Goal: Navigation & Orientation: Find specific page/section

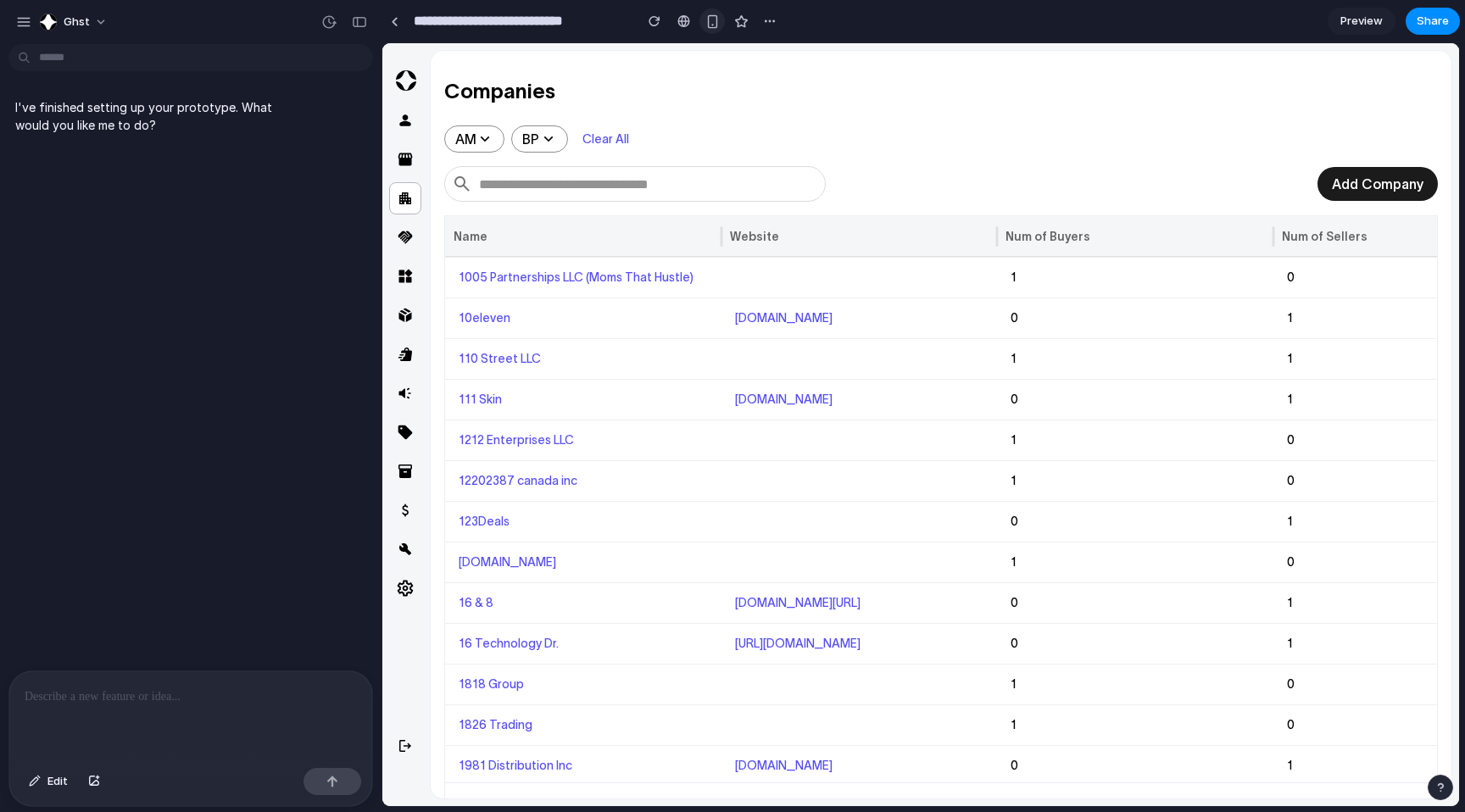
click at [713, 26] on div "button" at bounding box center [712, 22] width 15 height 15
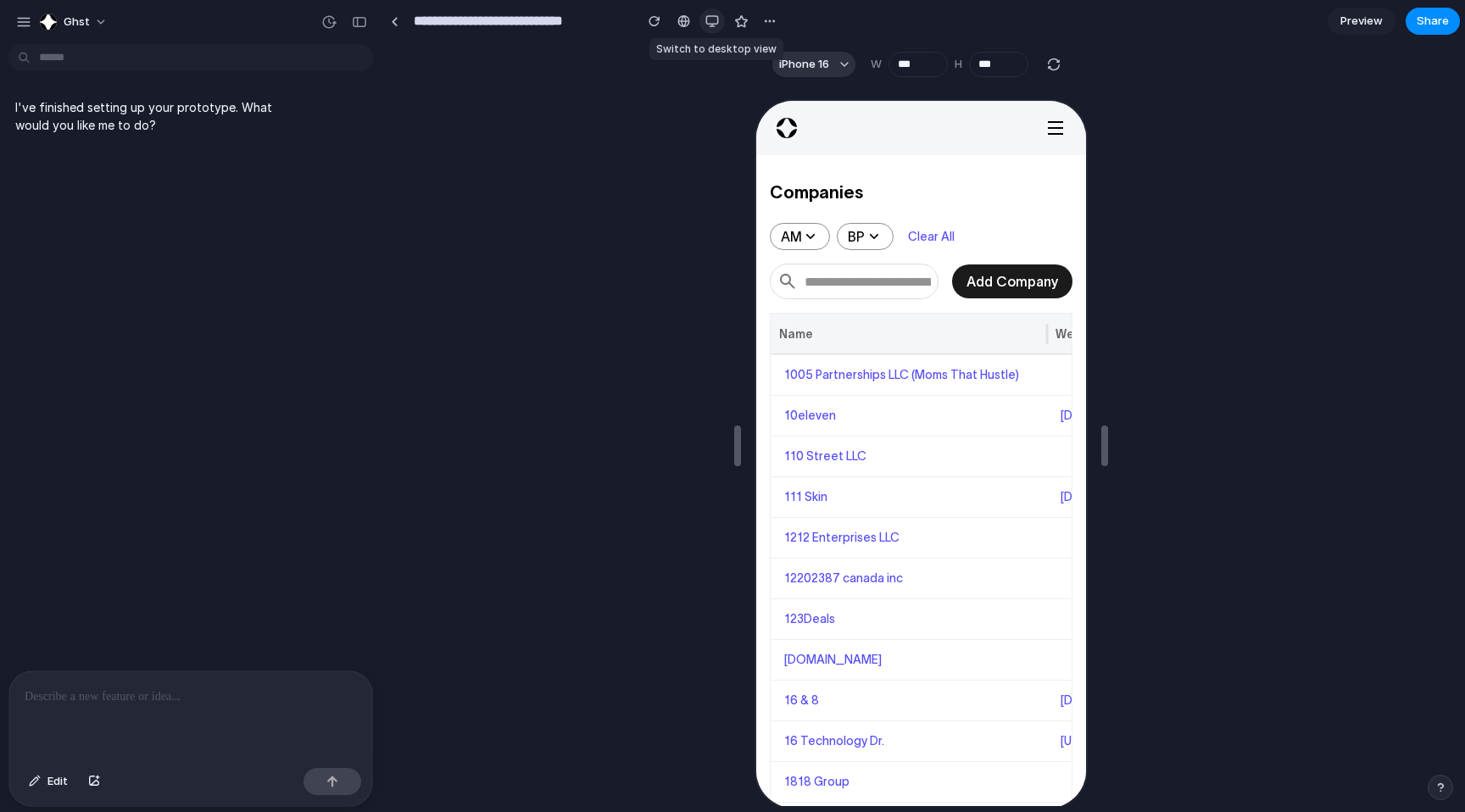
click at [712, 24] on div "button" at bounding box center [712, 22] width 14 height 14
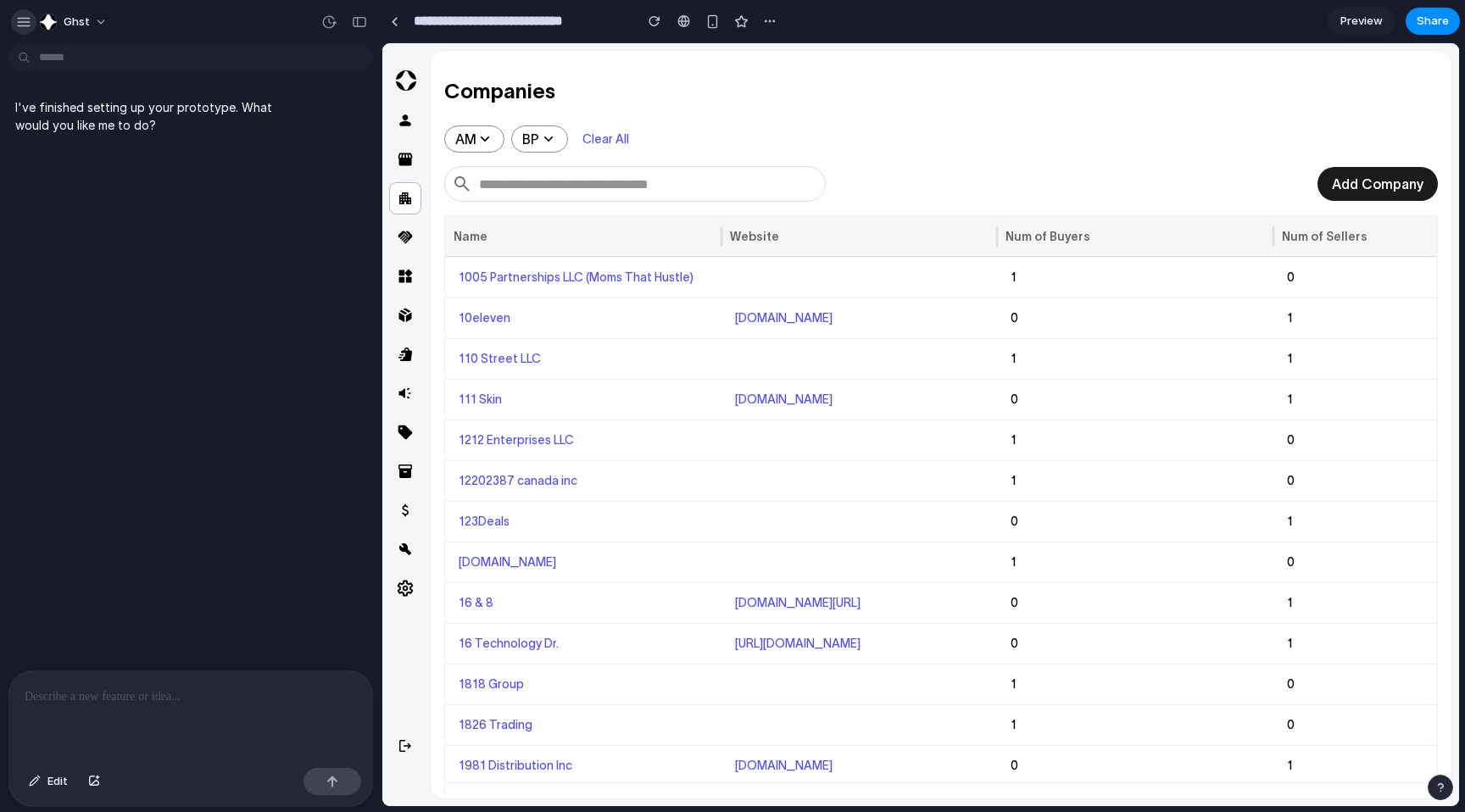
click at [22, 23] on div "button" at bounding box center [23, 22] width 15 height 15
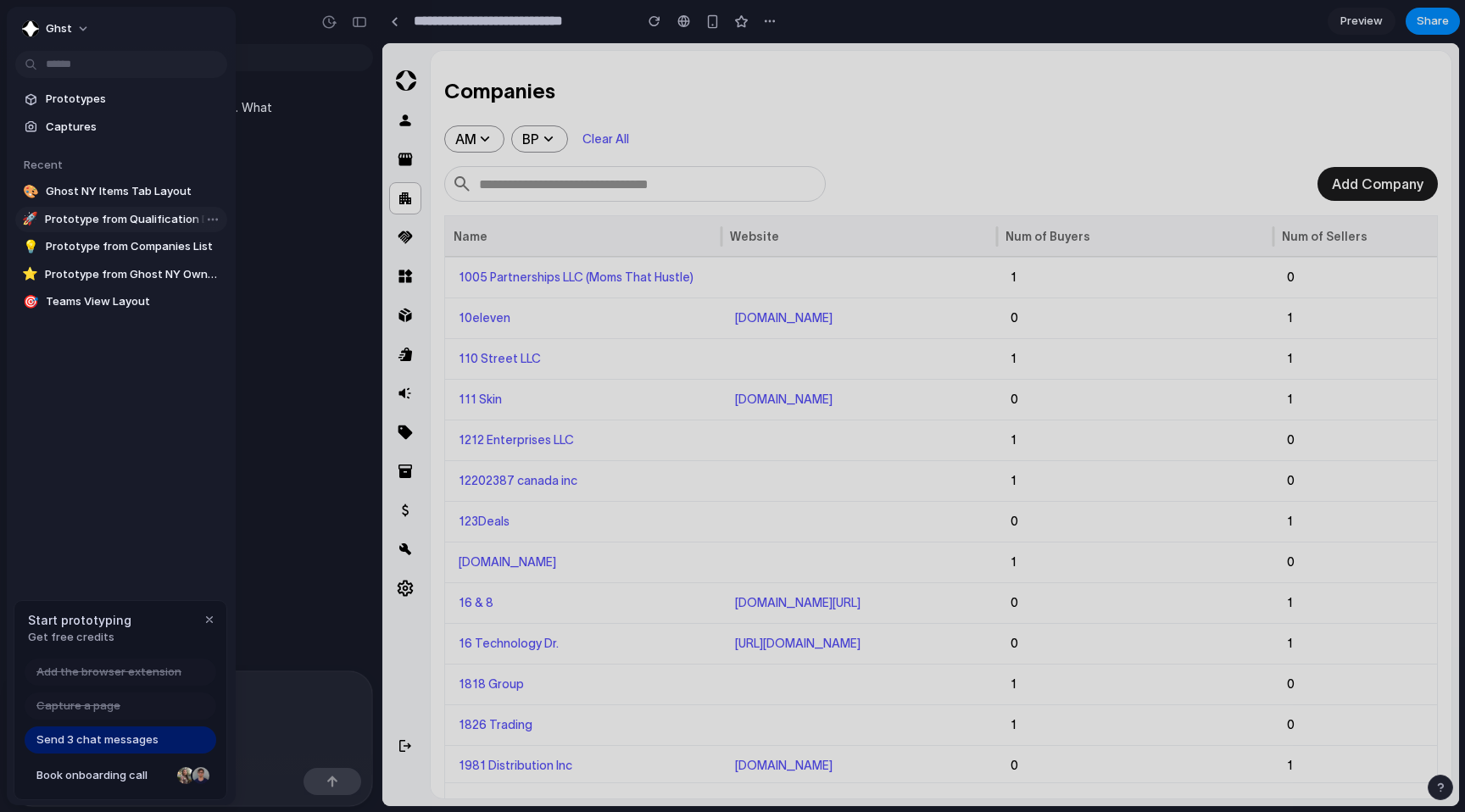
click at [84, 219] on span "Prototype from Qualification Details" at bounding box center [132, 219] width 176 height 17
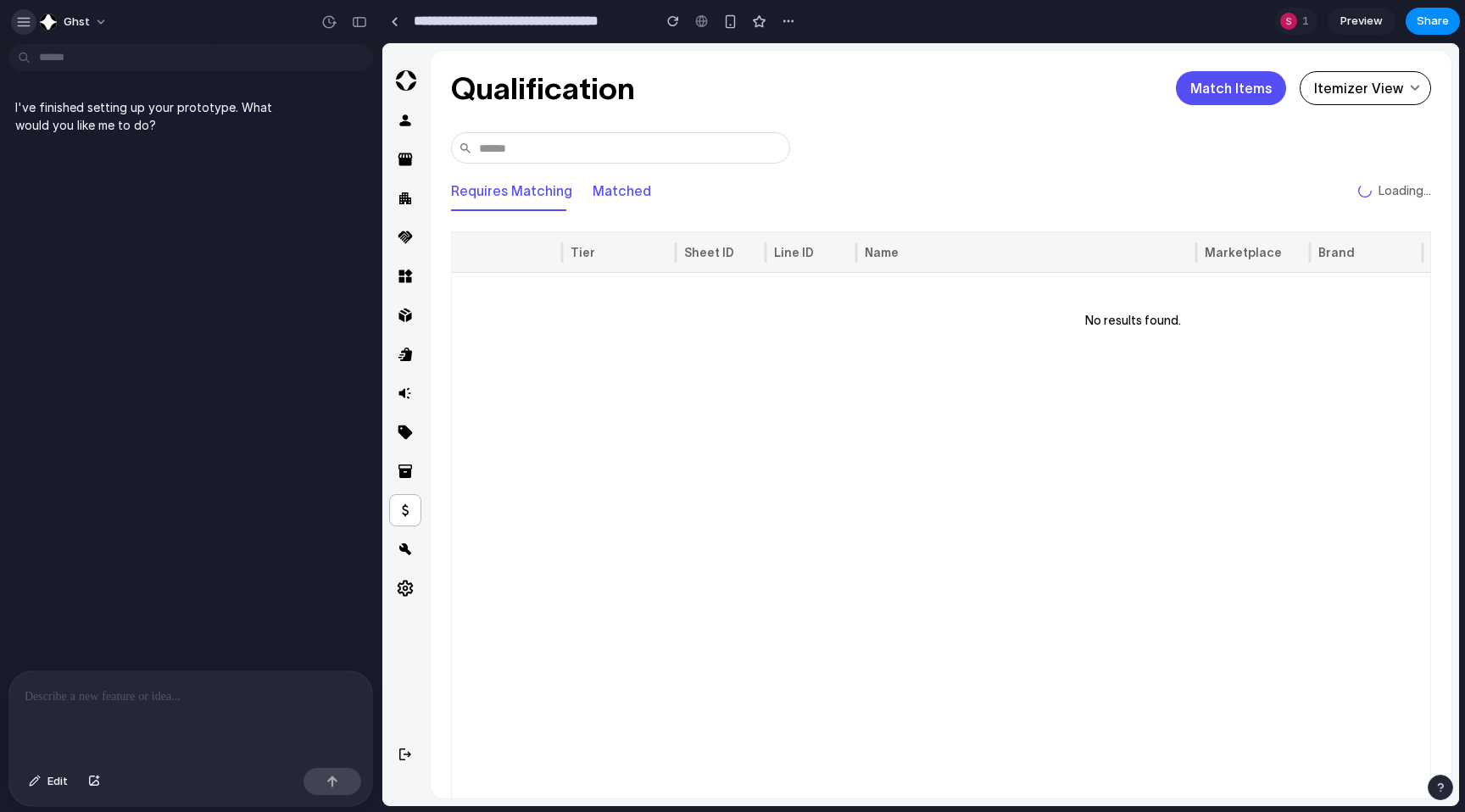
click at [20, 25] on div "button" at bounding box center [23, 22] width 15 height 15
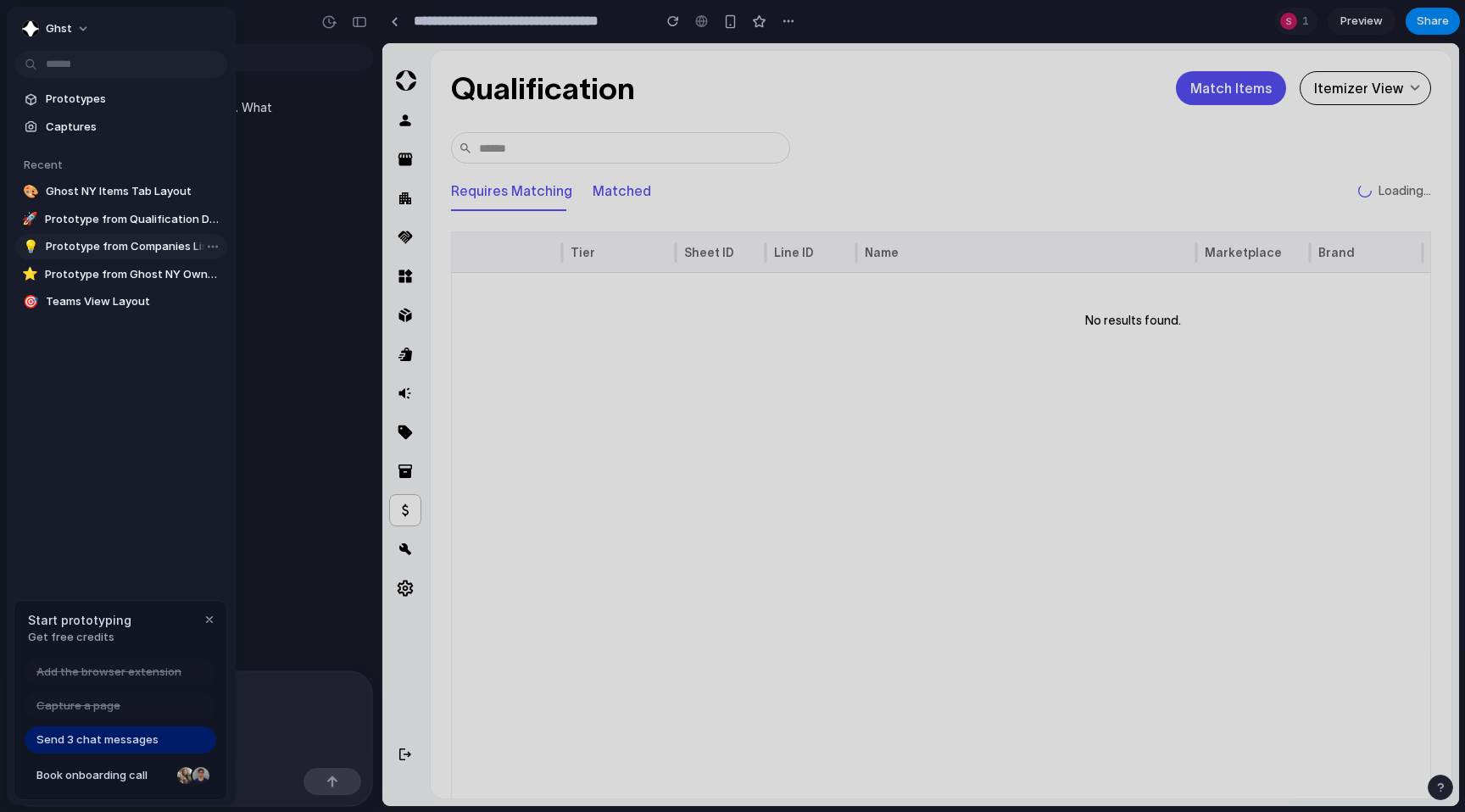
click at [70, 248] on span "Prototype from Companies List" at bounding box center [133, 246] width 175 height 17
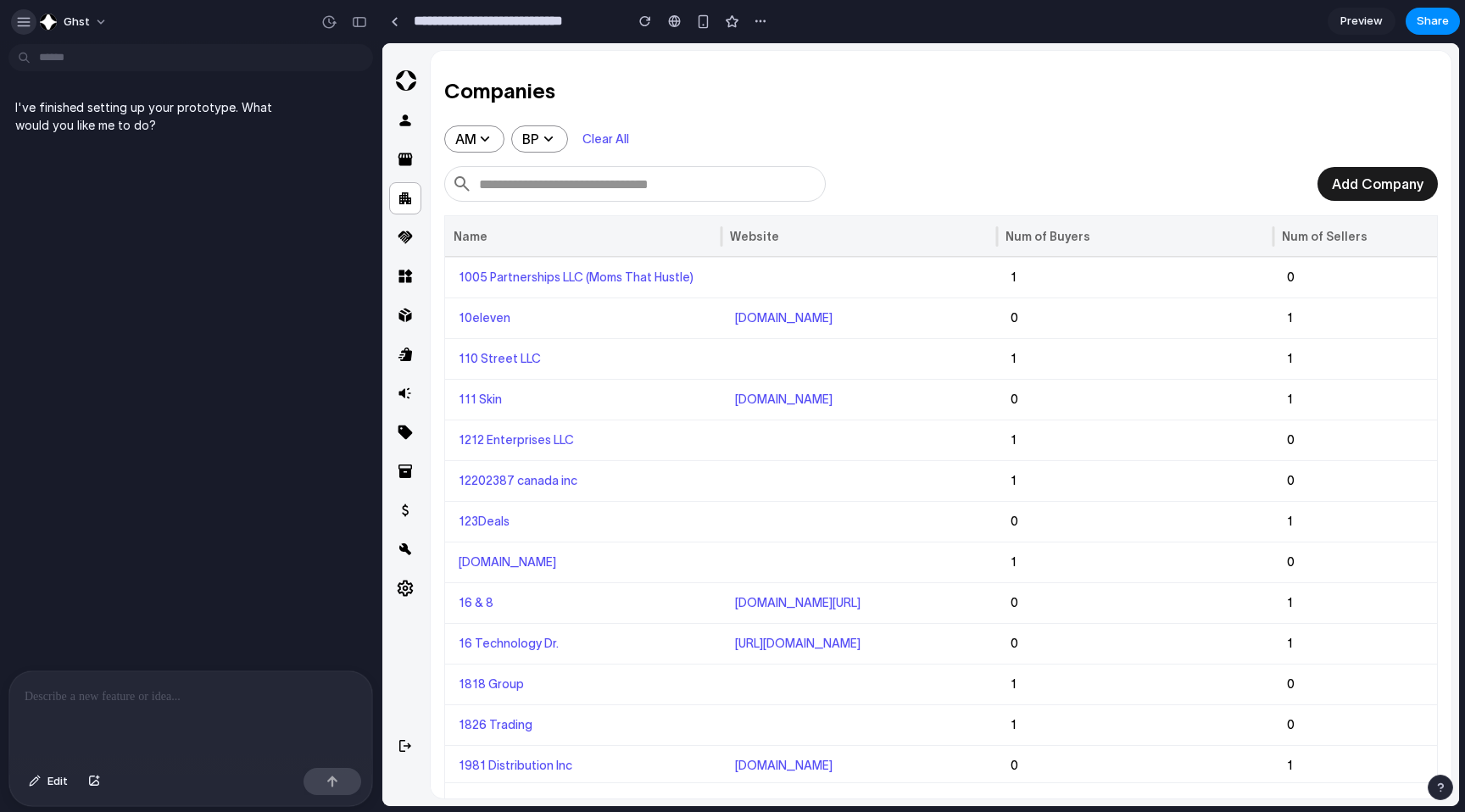
click at [23, 22] on div "button" at bounding box center [23, 22] width 15 height 15
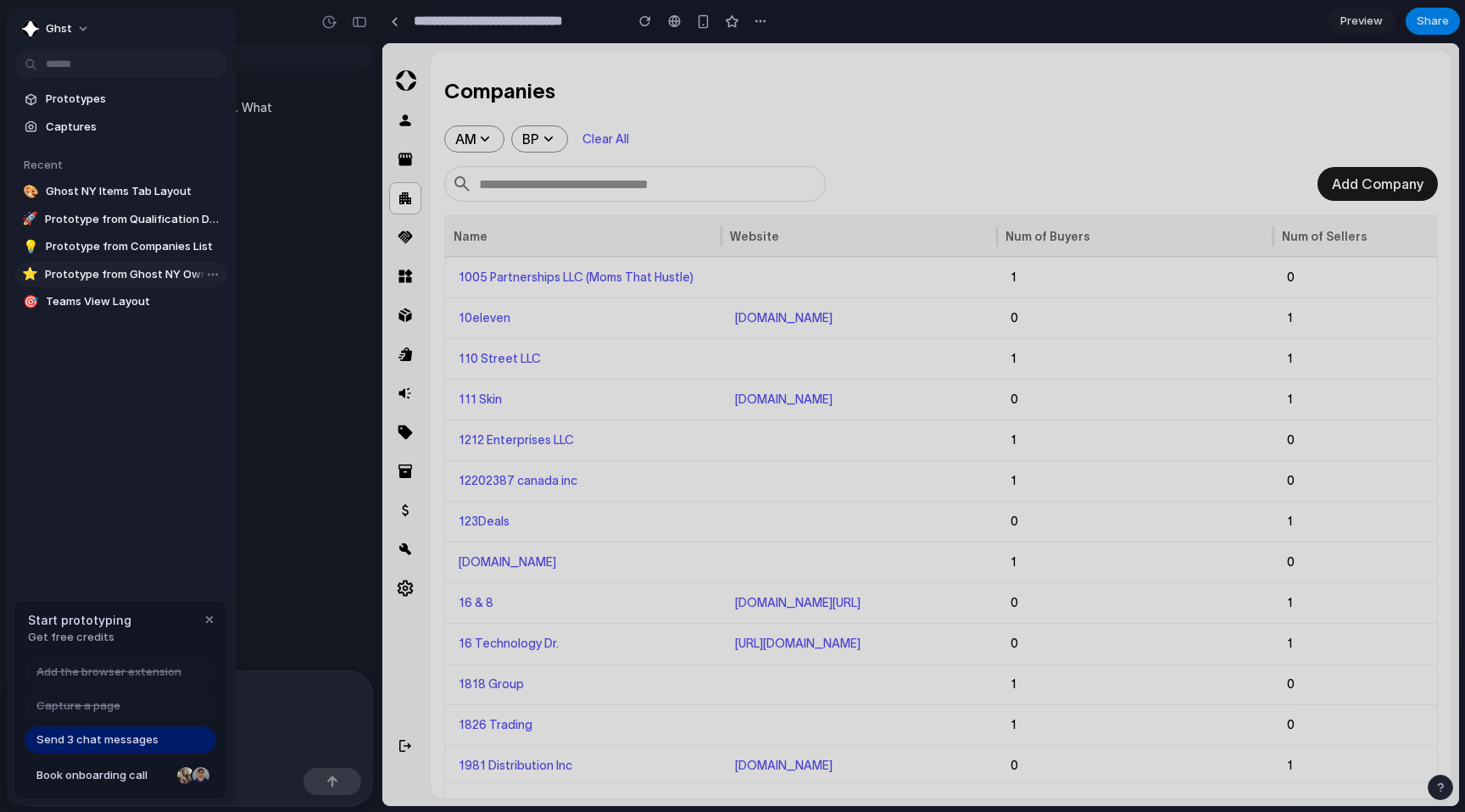
click at [53, 276] on span "Prototype from Ghost NY Ownership" at bounding box center [132, 274] width 176 height 17
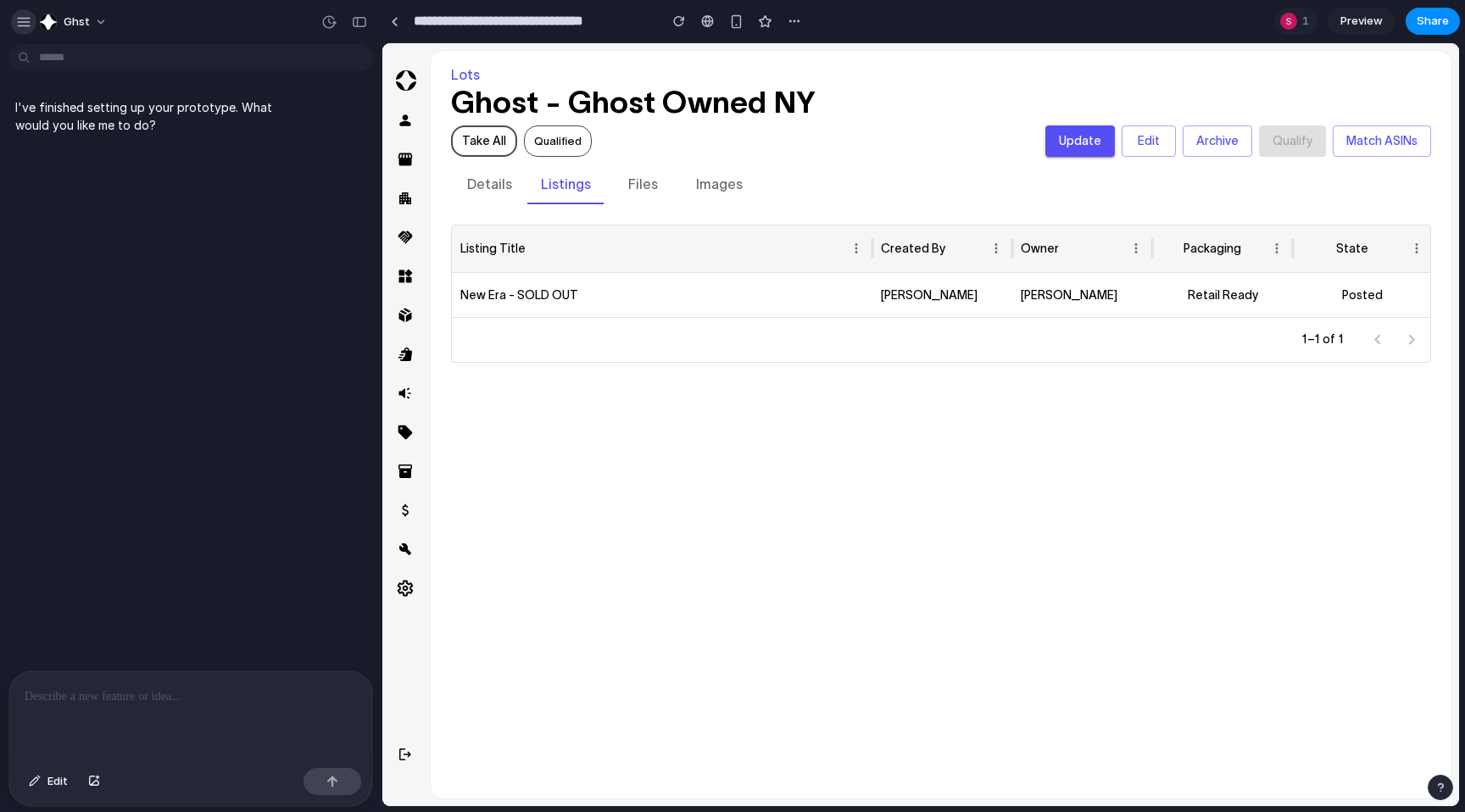
click at [20, 20] on div "button" at bounding box center [23, 22] width 15 height 15
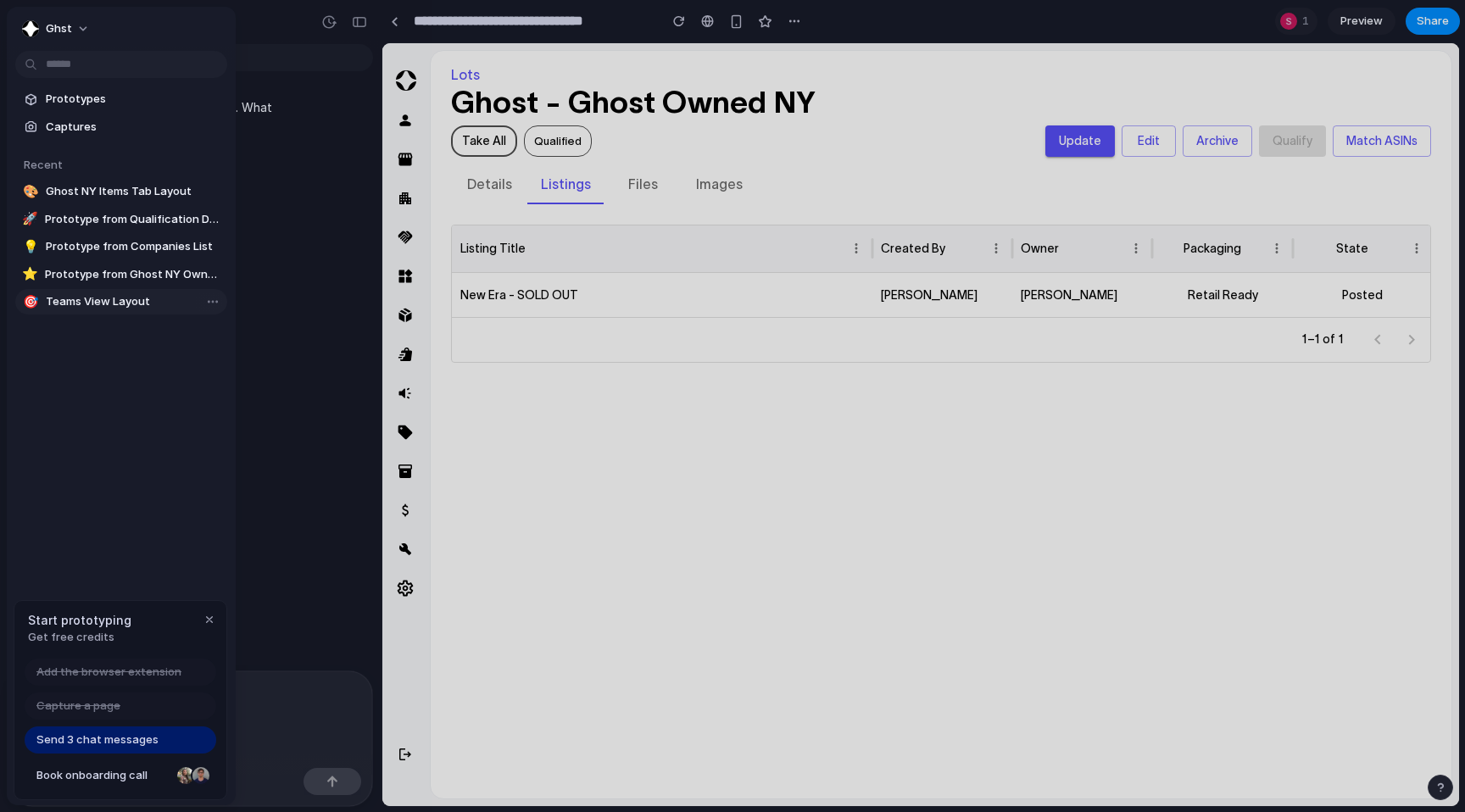
click at [75, 299] on span "Teams View Layout" at bounding box center [133, 301] width 175 height 17
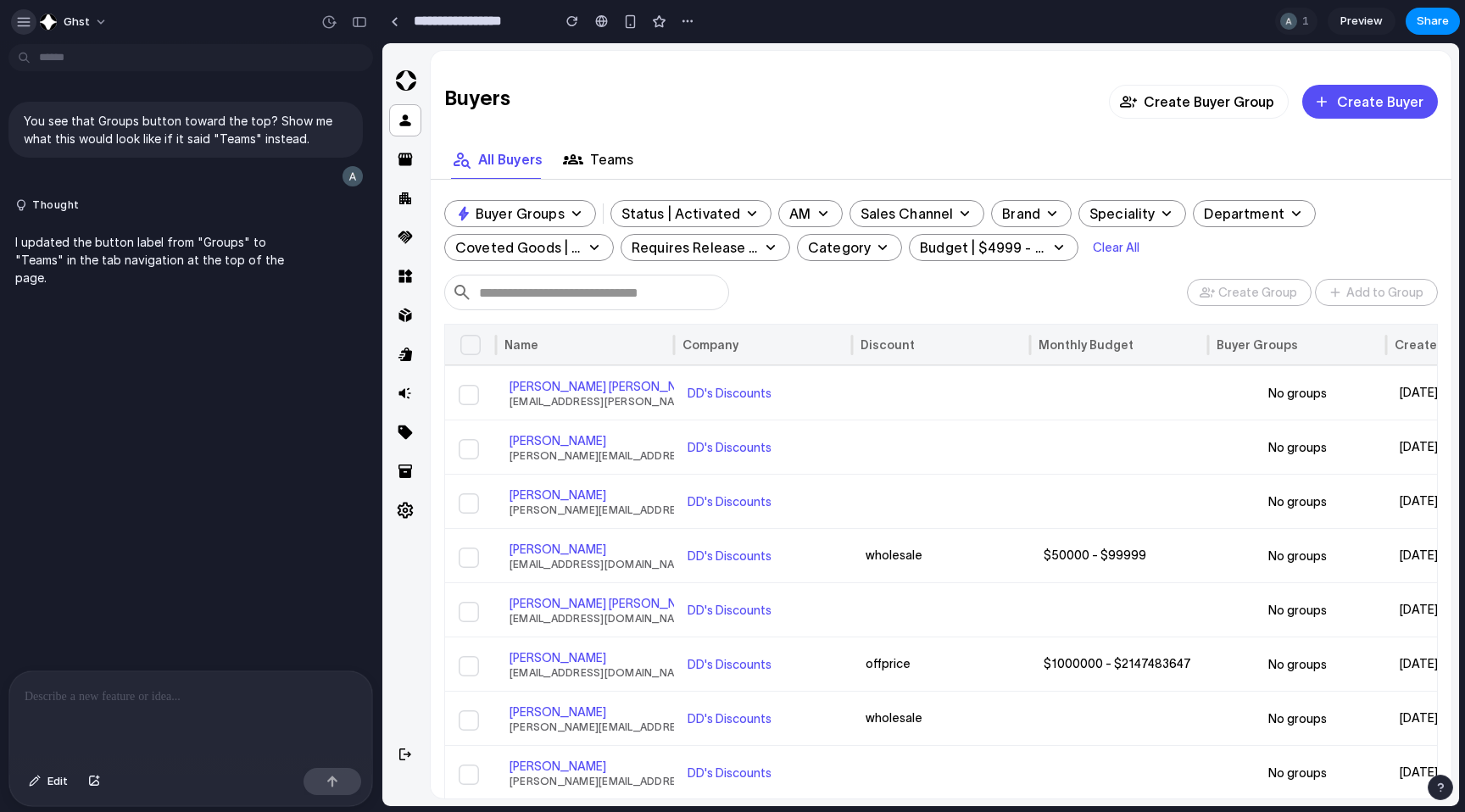
click at [22, 22] on div "button" at bounding box center [23, 22] width 15 height 15
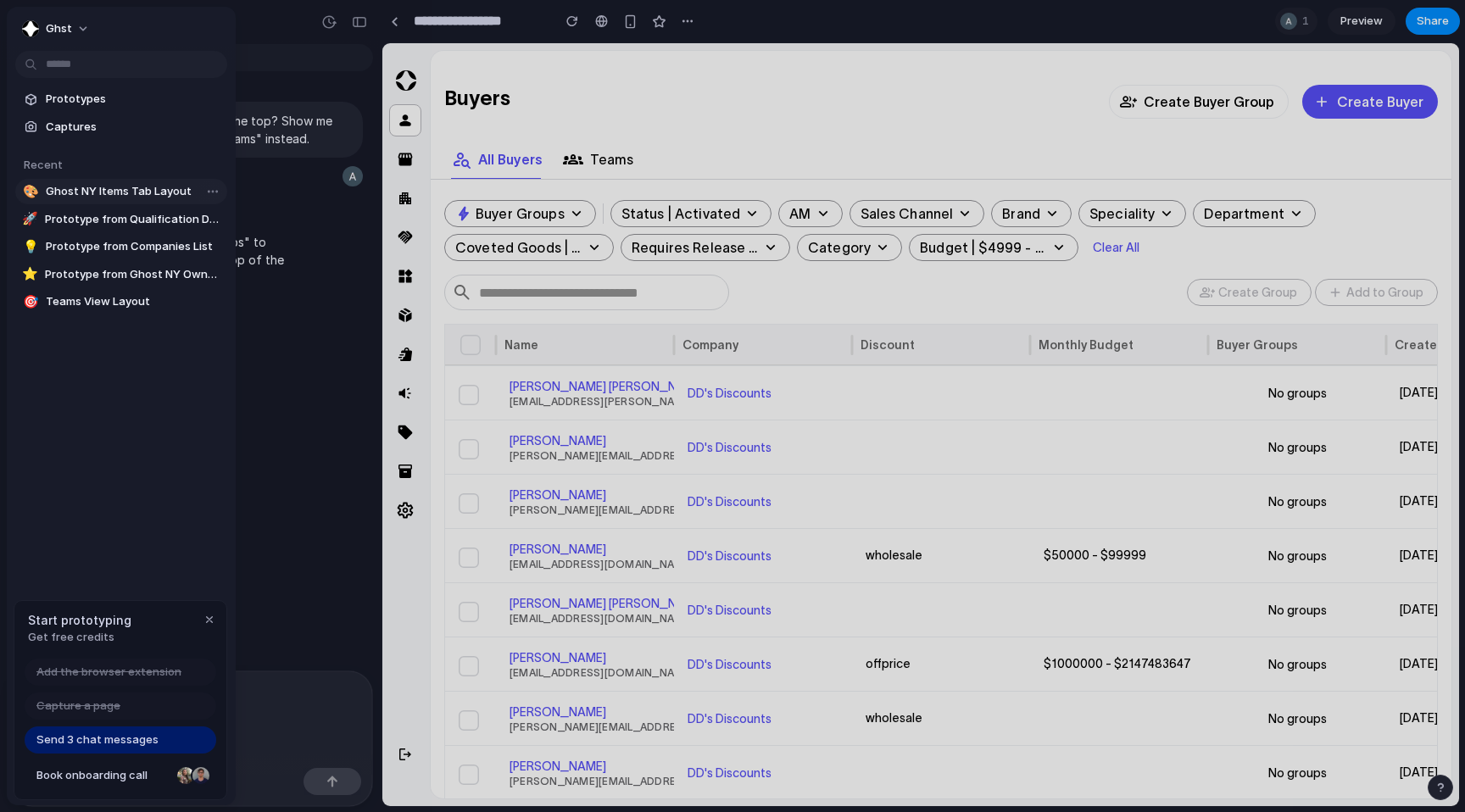
click at [65, 195] on span "Ghost NY Items Tab Layout" at bounding box center [133, 191] width 175 height 17
type input "**********"
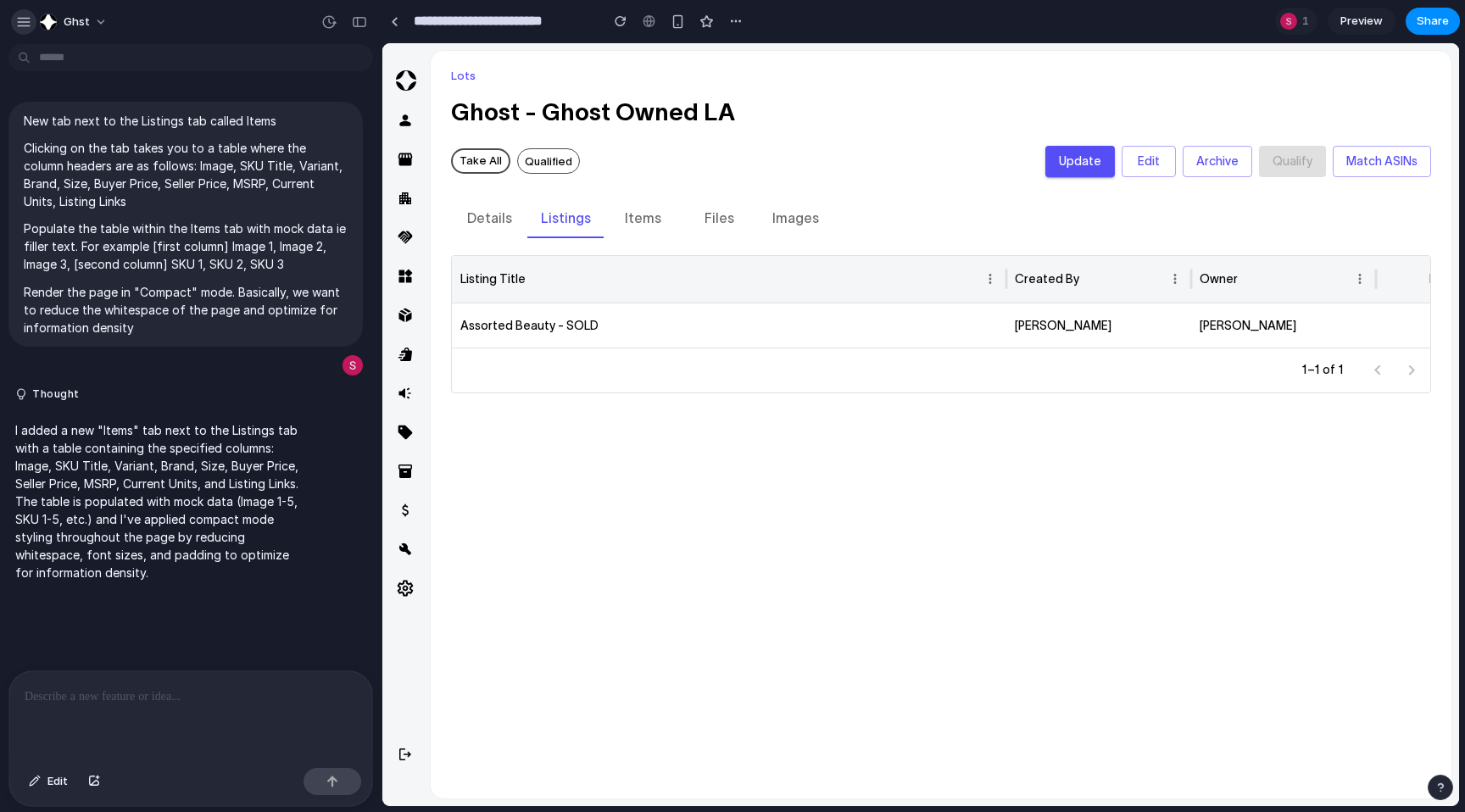
click at [20, 23] on div "button" at bounding box center [23, 22] width 15 height 15
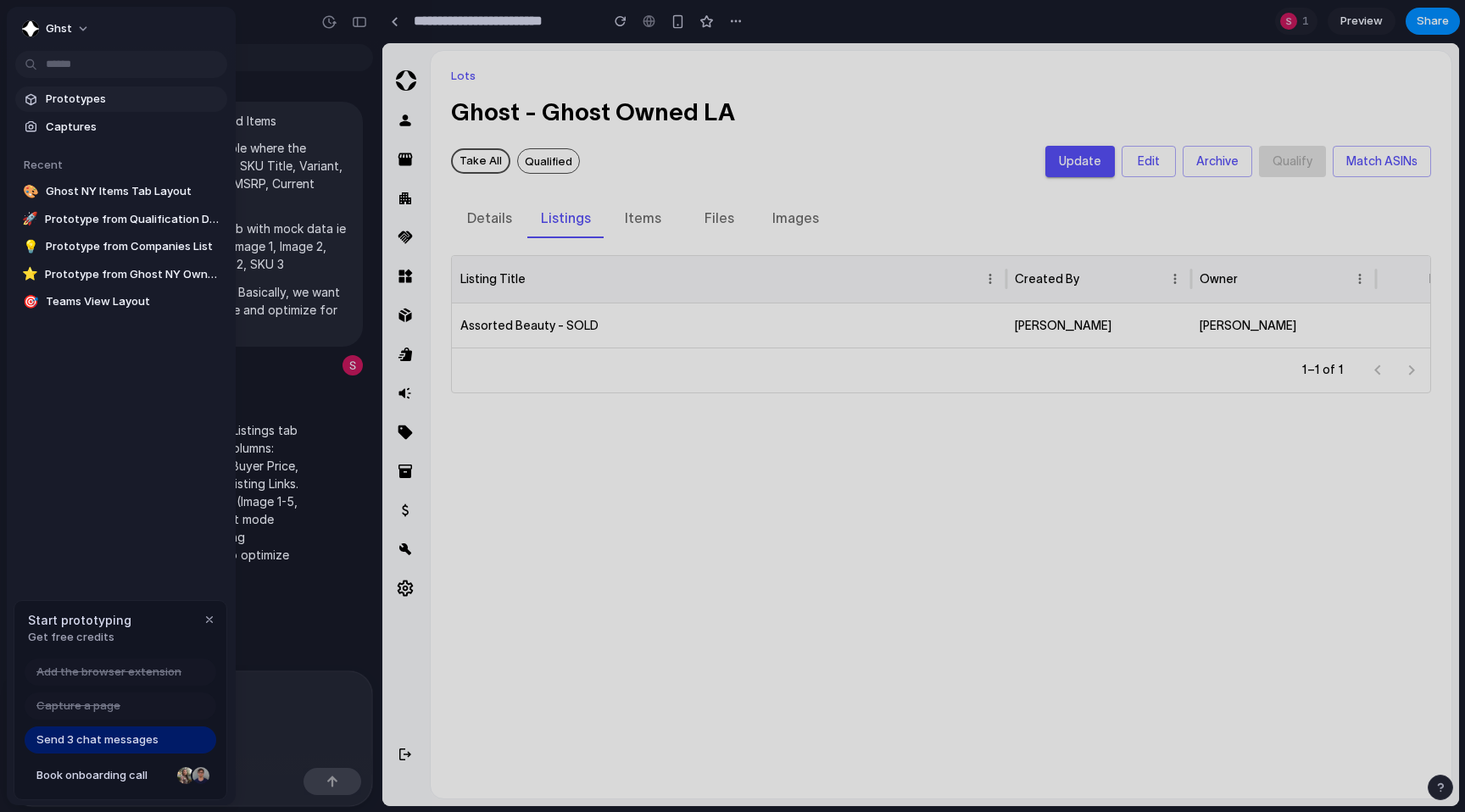
click at [70, 98] on span "Prototypes" at bounding box center [133, 98] width 175 height 17
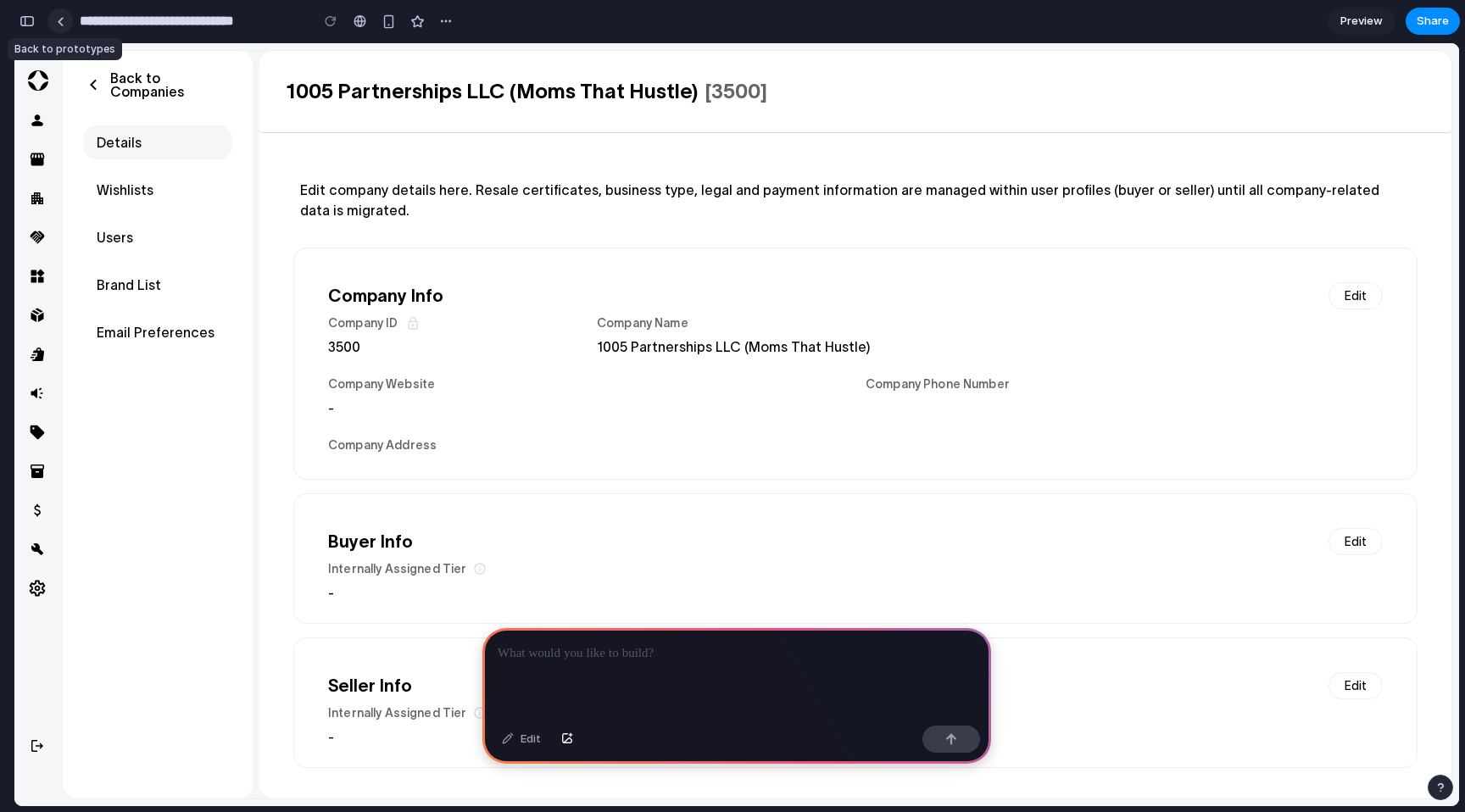
click at [62, 23] on div at bounding box center [61, 21] width 8 height 9
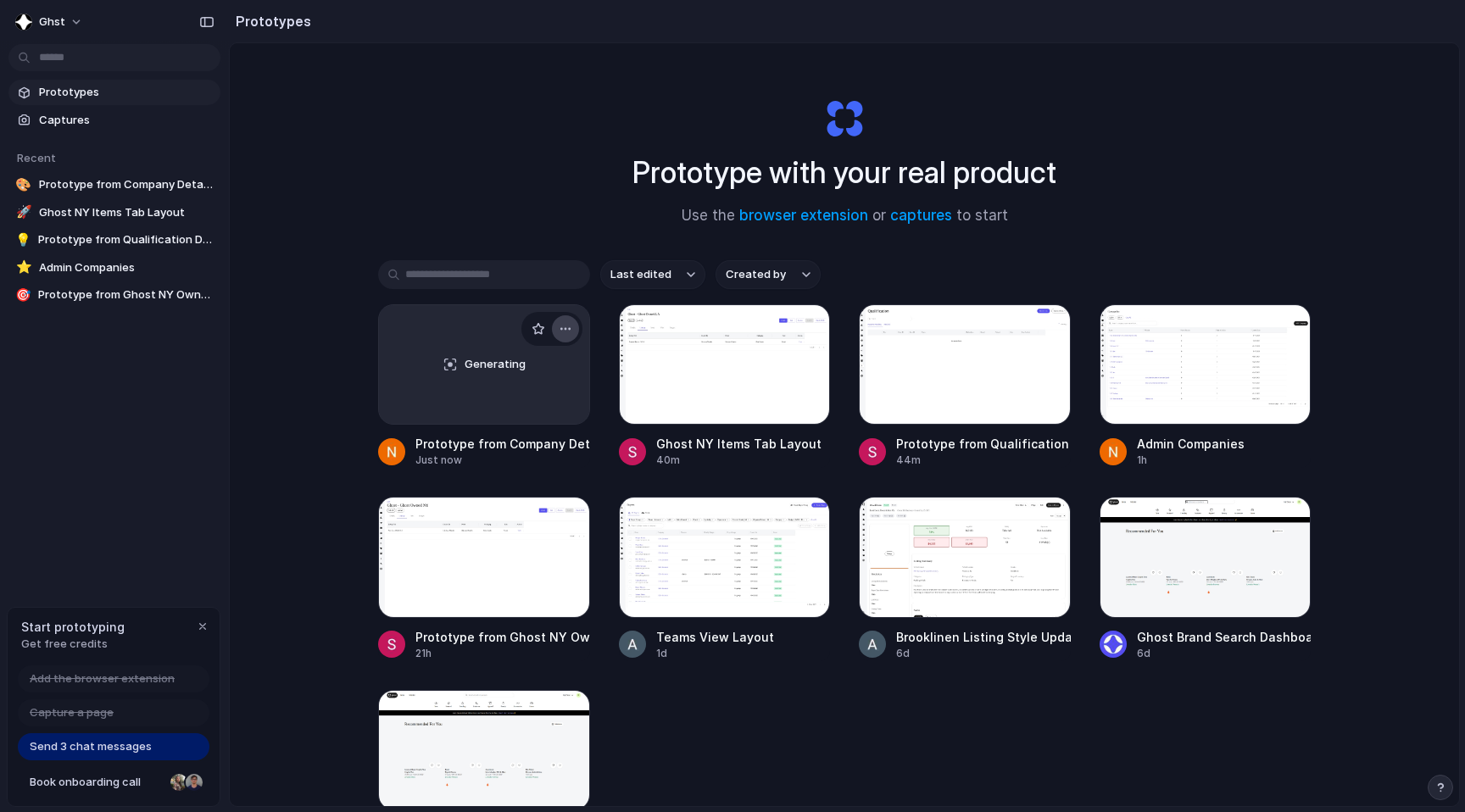
click at [568, 328] on div "button" at bounding box center [566, 329] width 14 height 14
click at [525, 389] on li "Rename" at bounding box center [513, 394] width 120 height 27
type input "*"
type input "**********"
click at [291, 461] on div "**********" at bounding box center [844, 470] width 1230 height 853
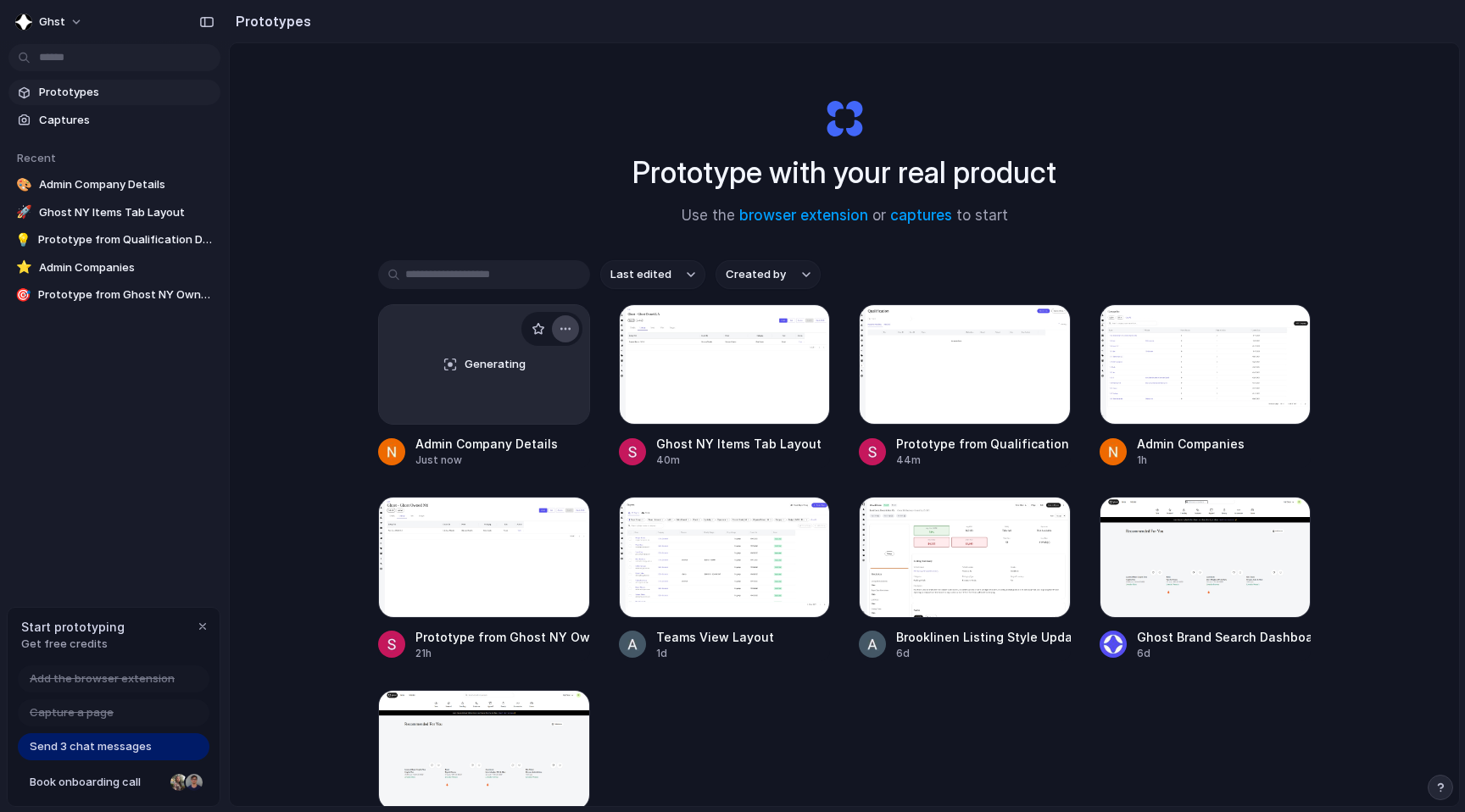
click at [562, 330] on div "button" at bounding box center [566, 329] width 14 height 14
click at [1226, 183] on div "Open in new tab Rename Copy link Delete" at bounding box center [732, 406] width 1465 height 812
click at [493, 356] on span "Generating" at bounding box center [495, 364] width 61 height 17
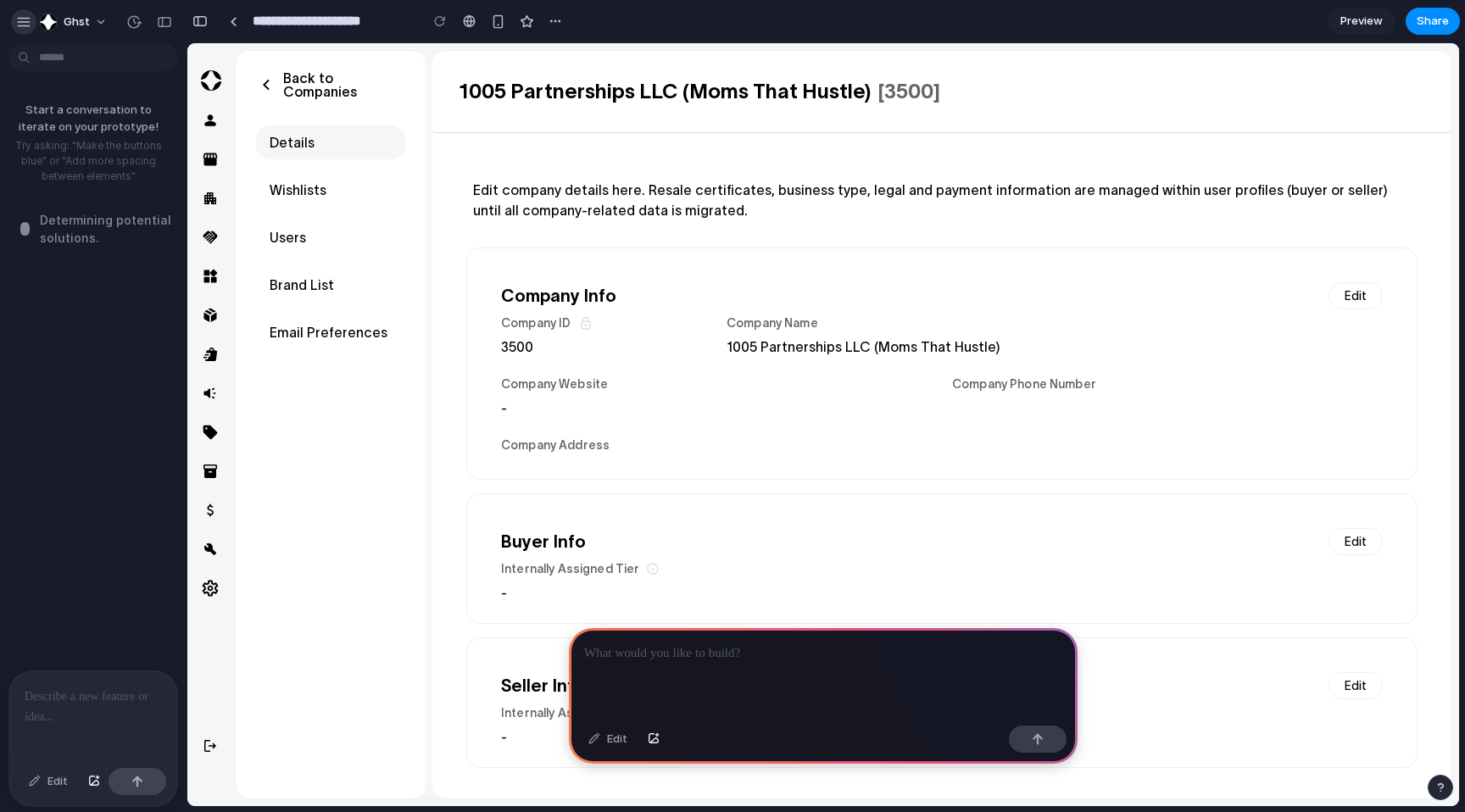
click at [19, 15] on div "button" at bounding box center [23, 22] width 15 height 15
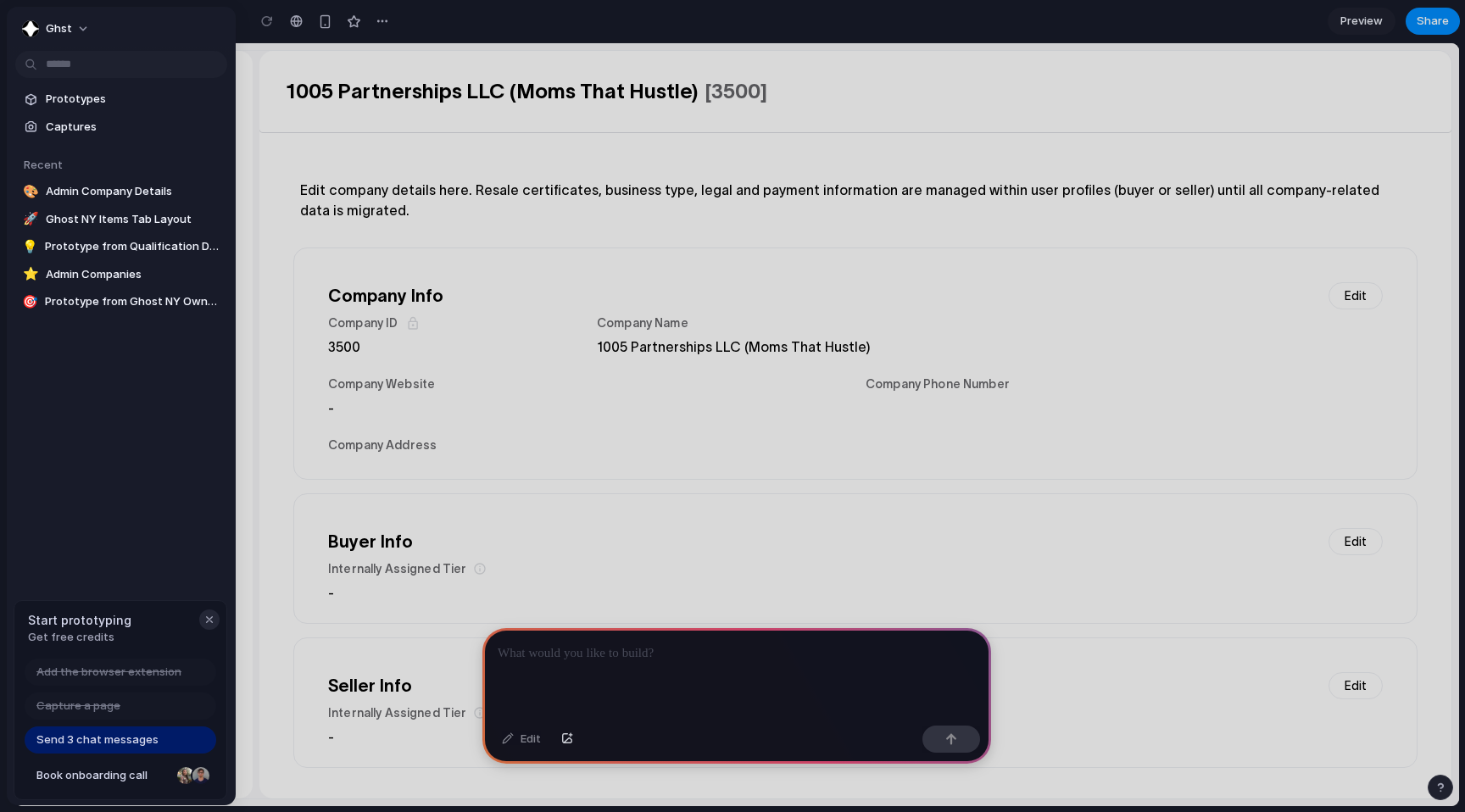
click at [208, 617] on div "button" at bounding box center [210, 619] width 14 height 14
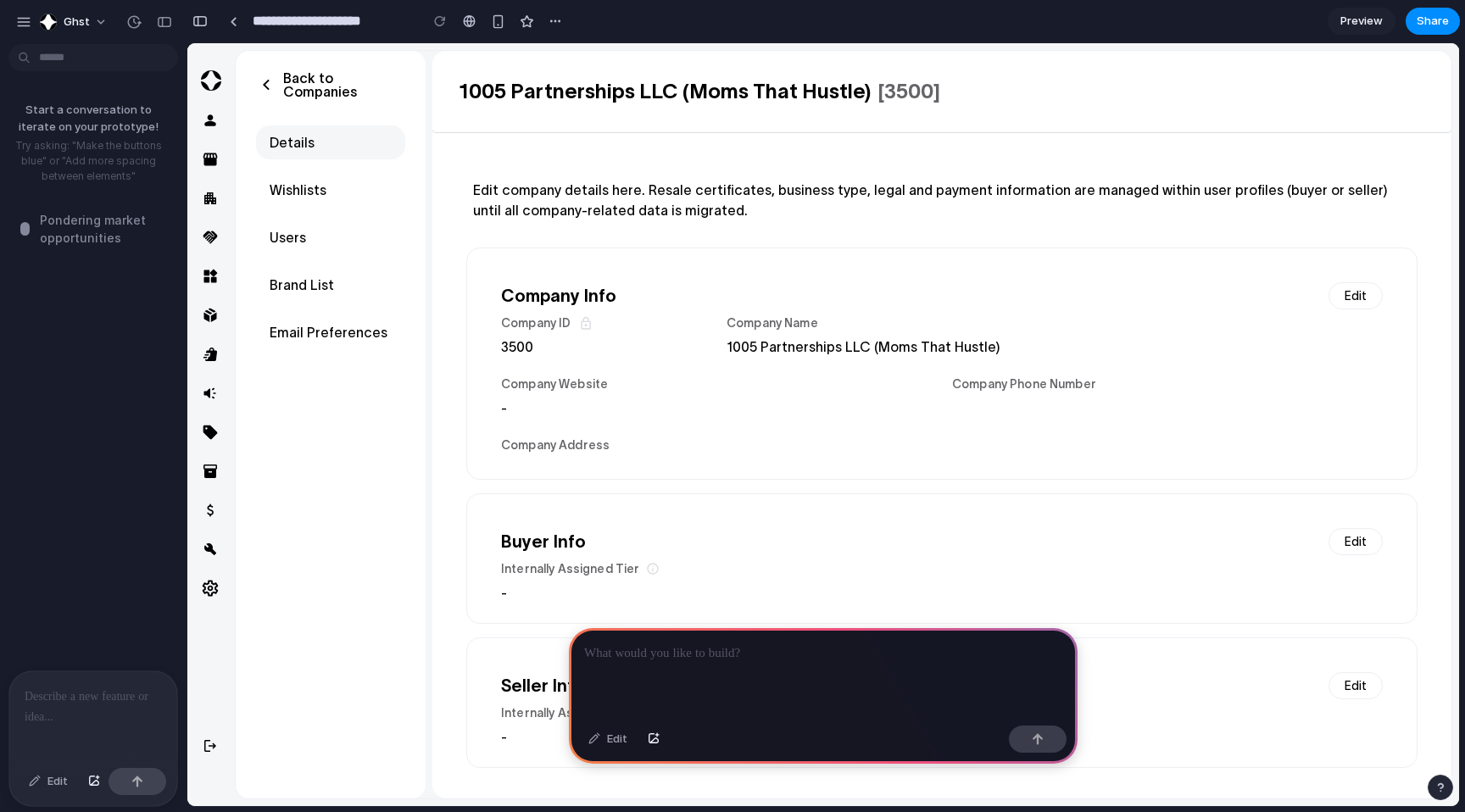
click at [58, 781] on div "Edit" at bounding box center [48, 780] width 56 height 27
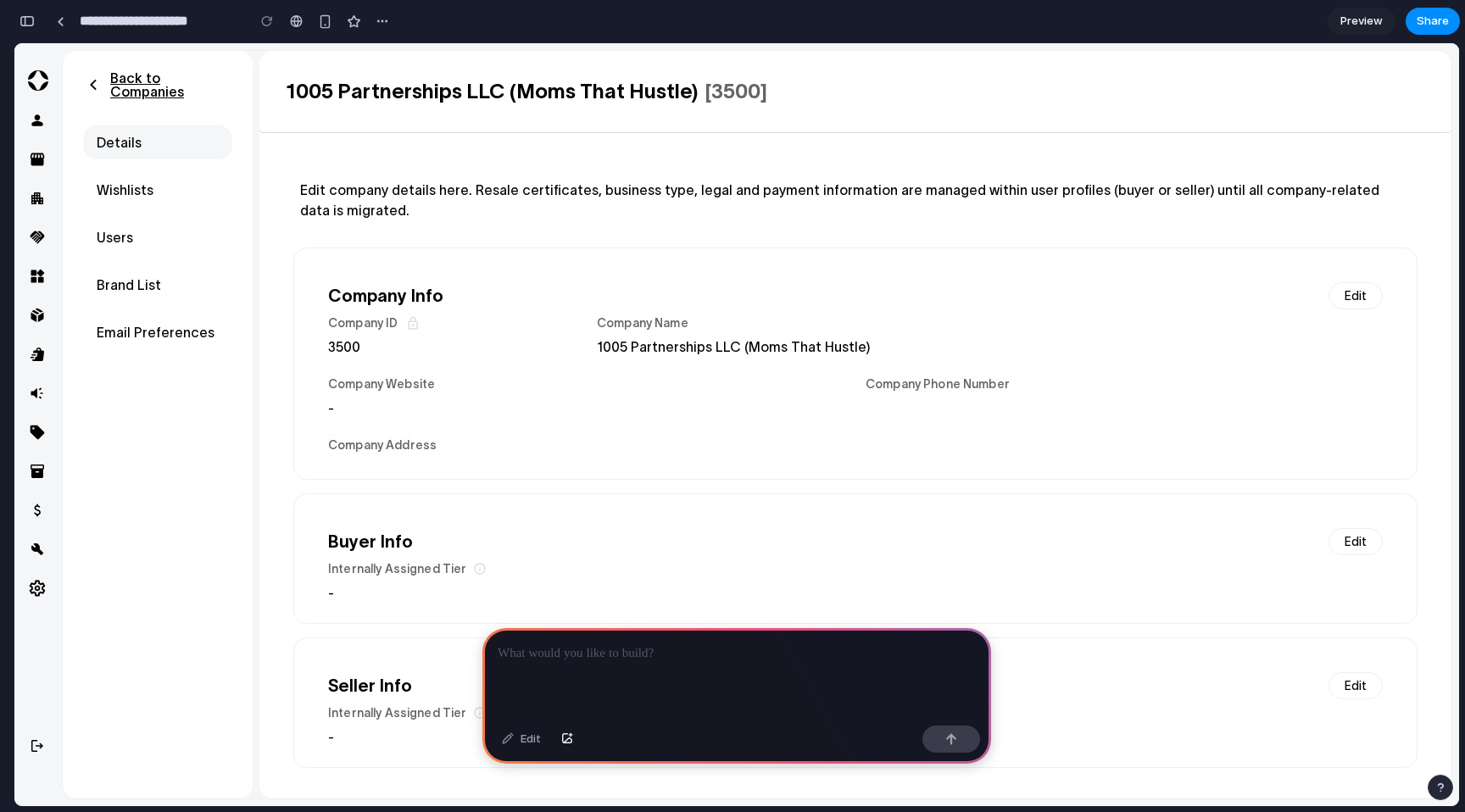
click at [171, 81] on p "Back to Companies" at bounding box center [171, 84] width 122 height 27
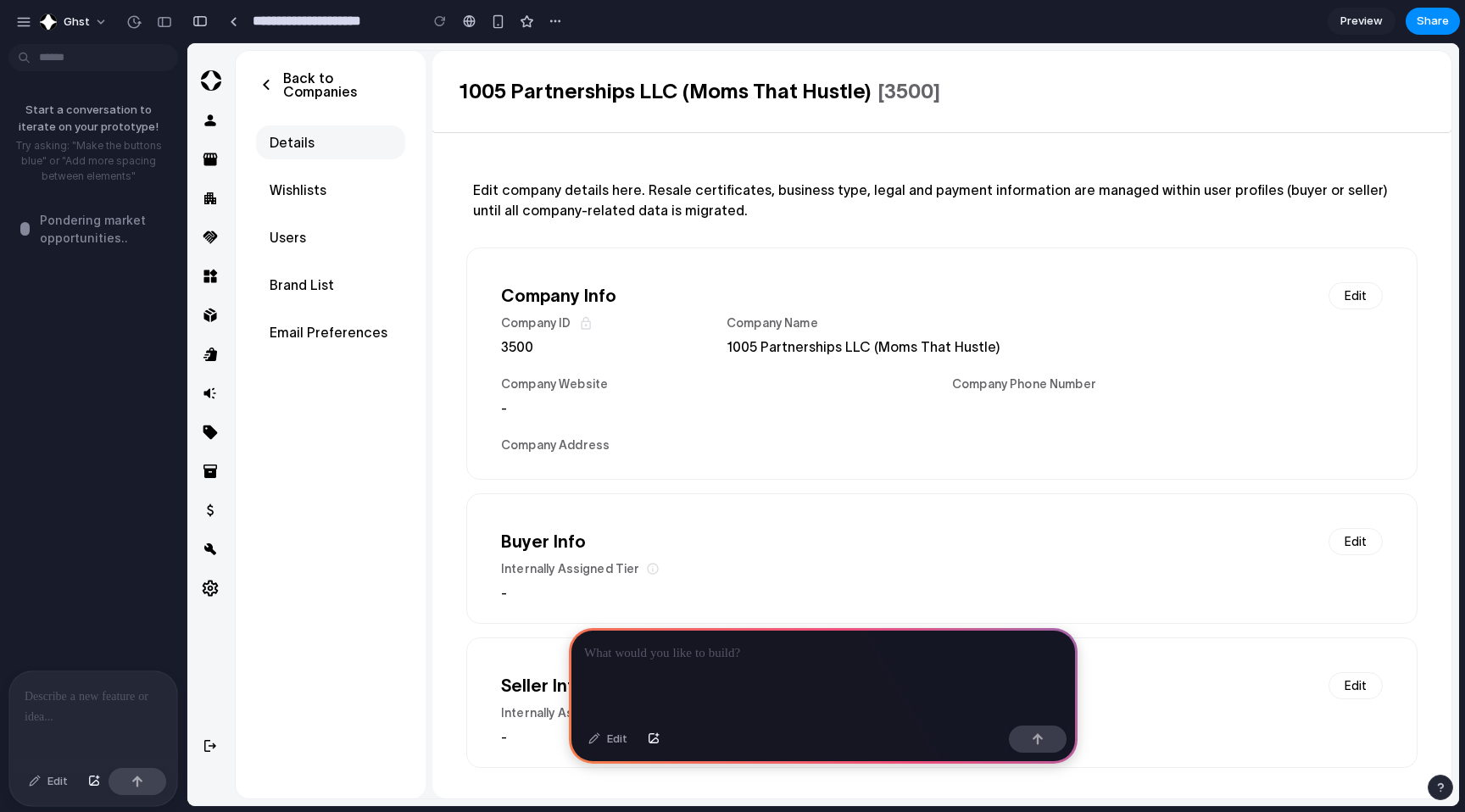
click at [90, 687] on p at bounding box center [93, 697] width 137 height 20
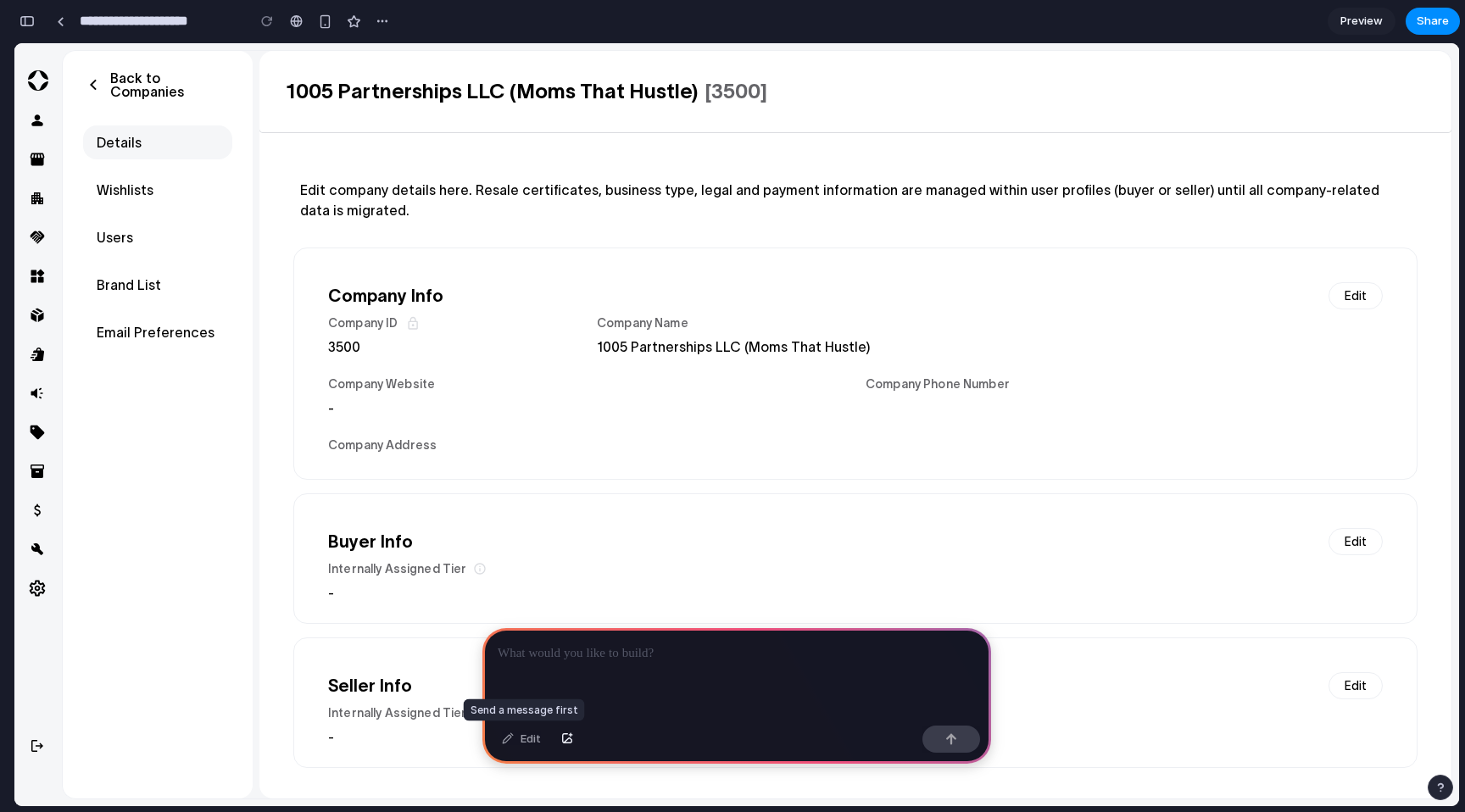
click at [523, 744] on div "Edit" at bounding box center [521, 739] width 56 height 27
click at [549, 648] on p at bounding box center [737, 653] width 479 height 20
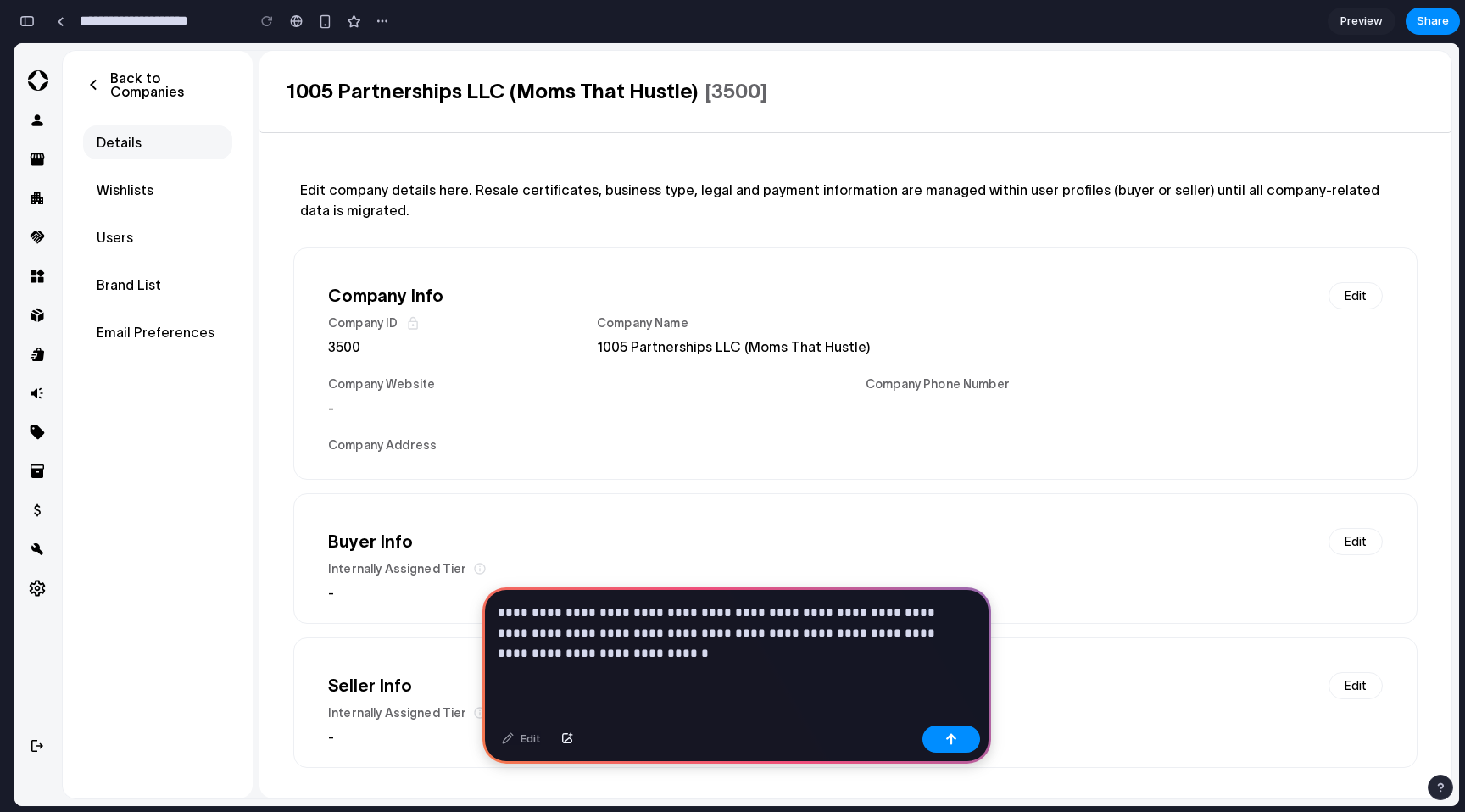
click at [634, 647] on p "**********" at bounding box center [733, 632] width 472 height 61
click at [606, 626] on p "**********" at bounding box center [733, 632] width 472 height 61
click at [674, 648] on p "**********" at bounding box center [733, 632] width 472 height 61
click at [620, 610] on p "**********" at bounding box center [733, 632] width 472 height 61
click at [741, 650] on p "**********" at bounding box center [733, 632] width 472 height 61
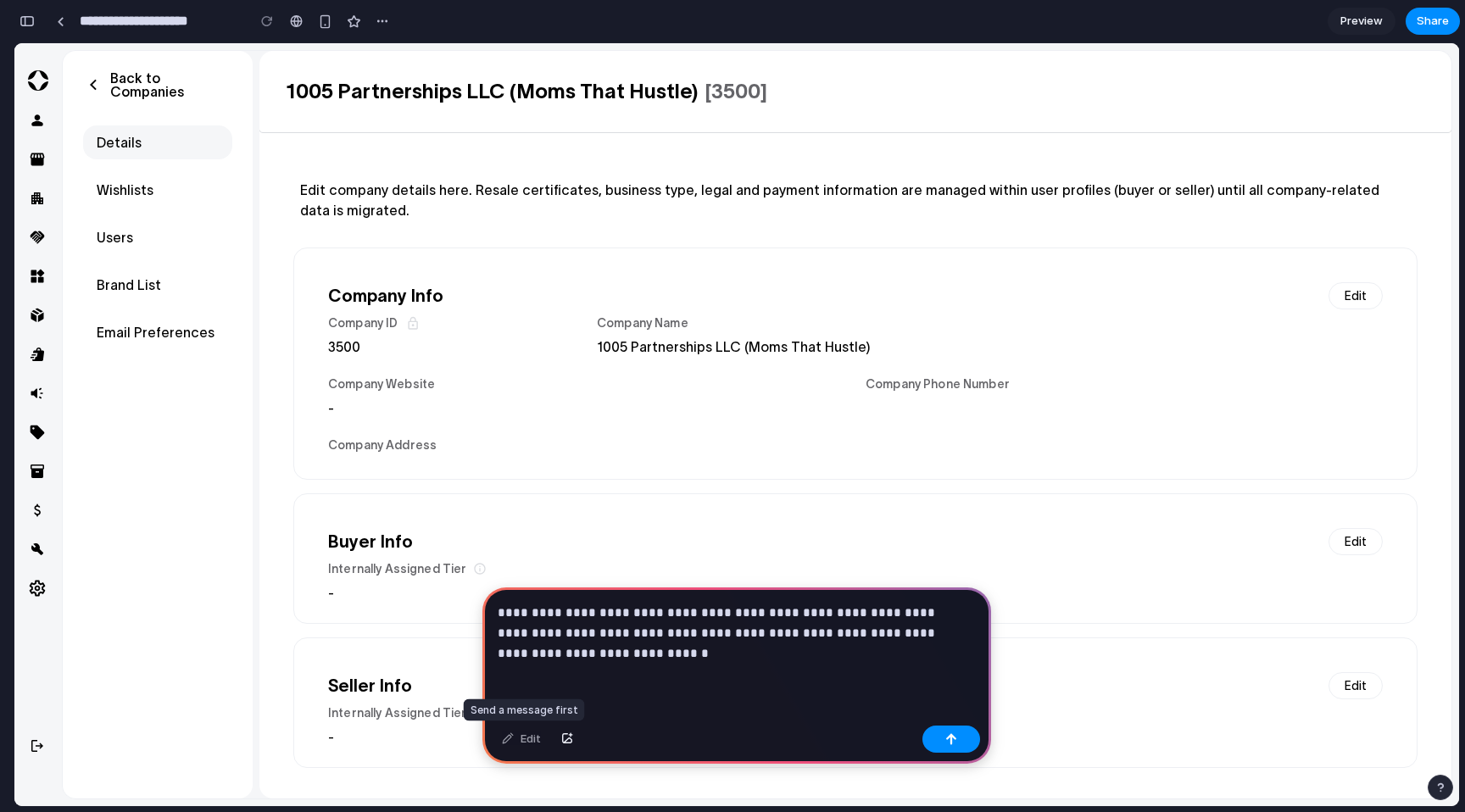
click at [524, 741] on div "Edit" at bounding box center [521, 739] width 56 height 27
click at [958, 741] on button "button" at bounding box center [952, 739] width 58 height 27
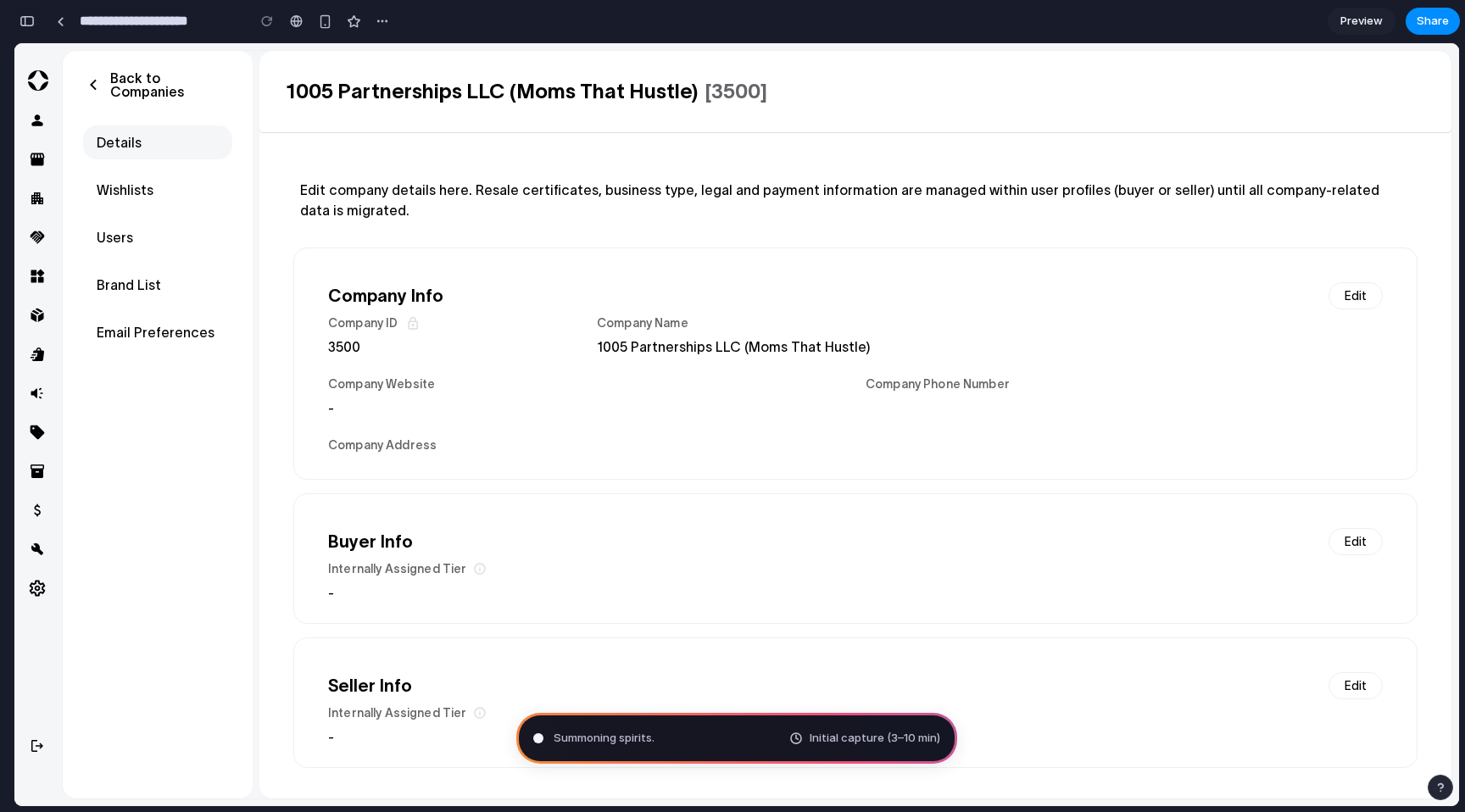
click at [31, 18] on div "button" at bounding box center [27, 21] width 15 height 12
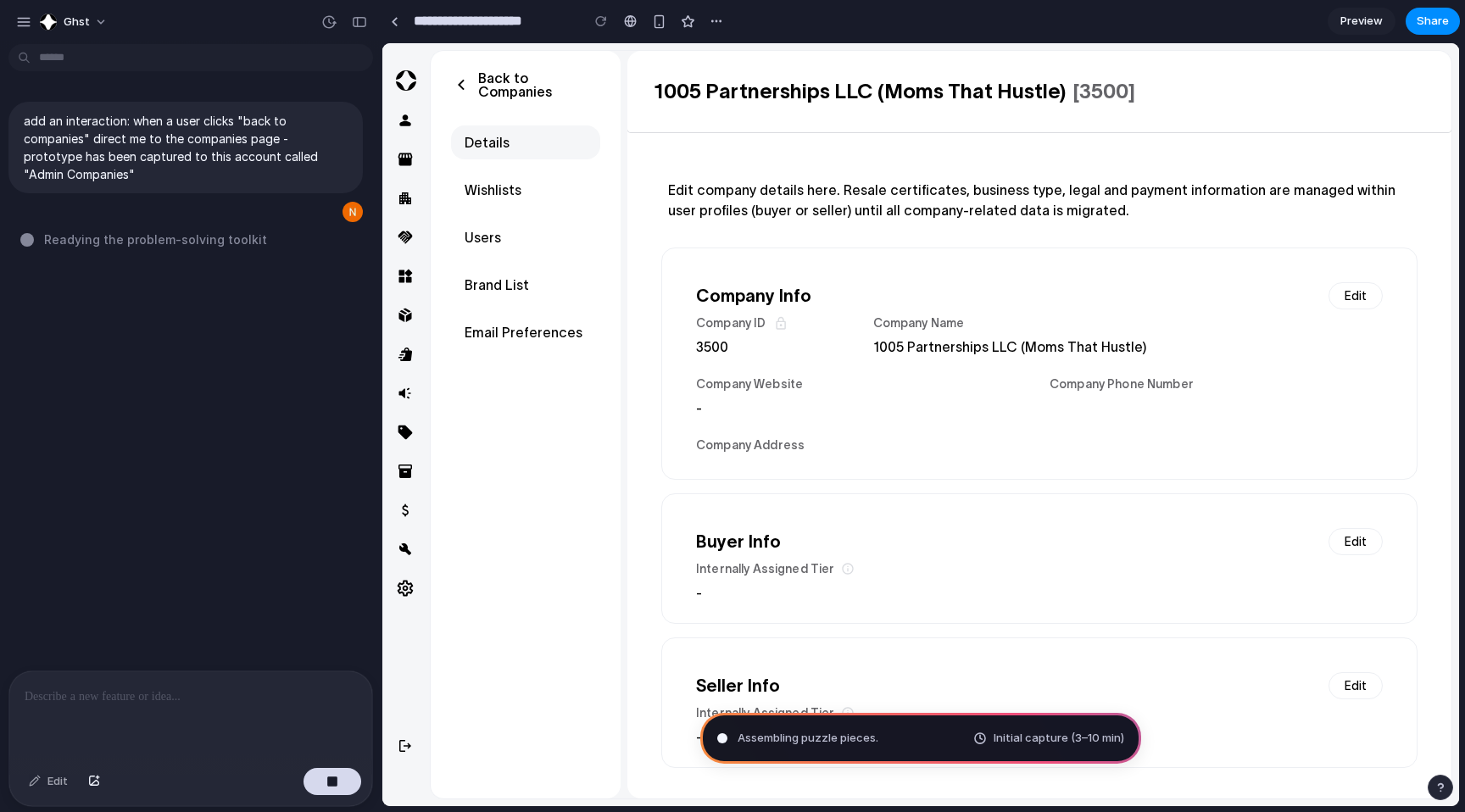
type input "**********"
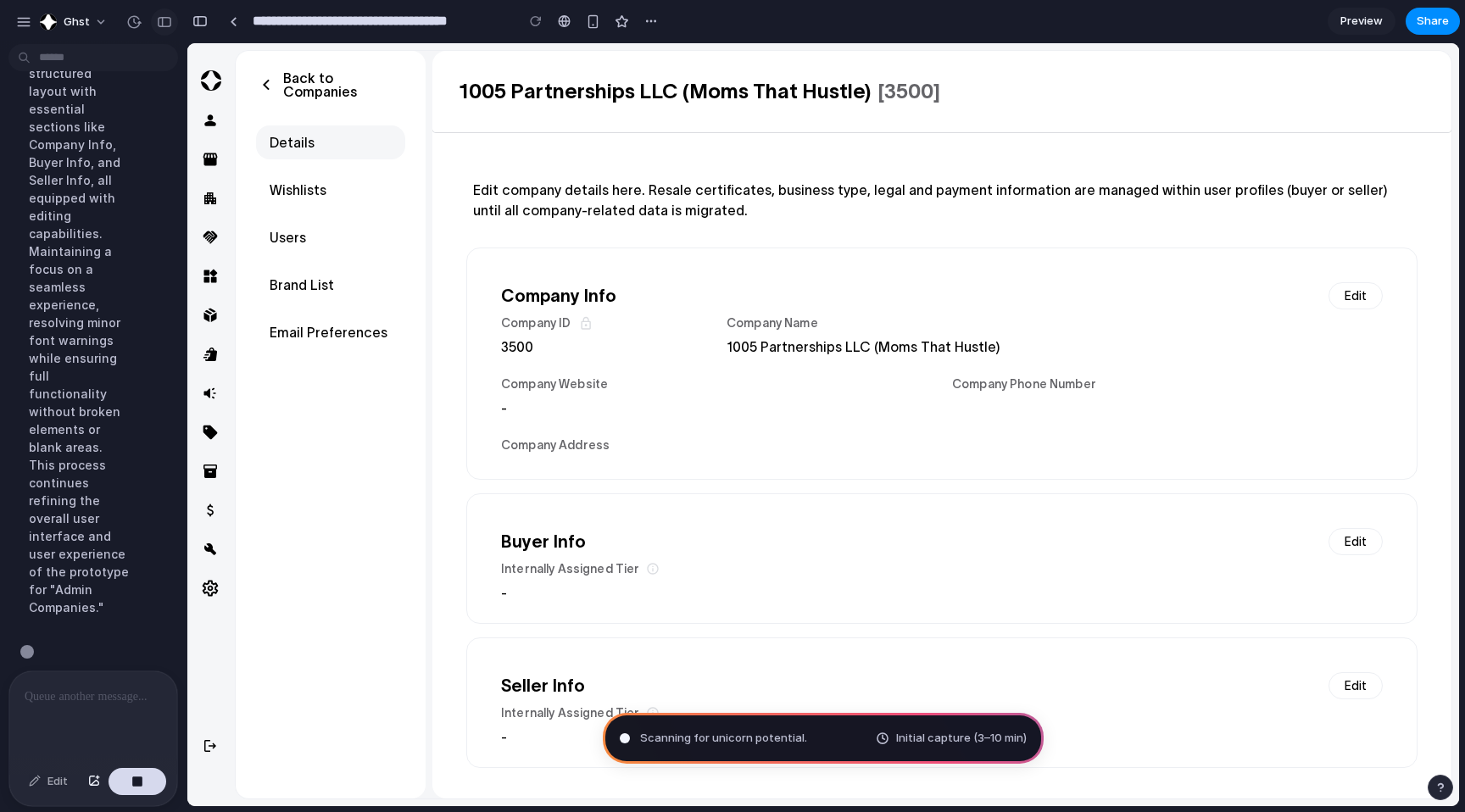
scroll to position [576, 0]
click at [165, 24] on div "button" at bounding box center [164, 22] width 15 height 12
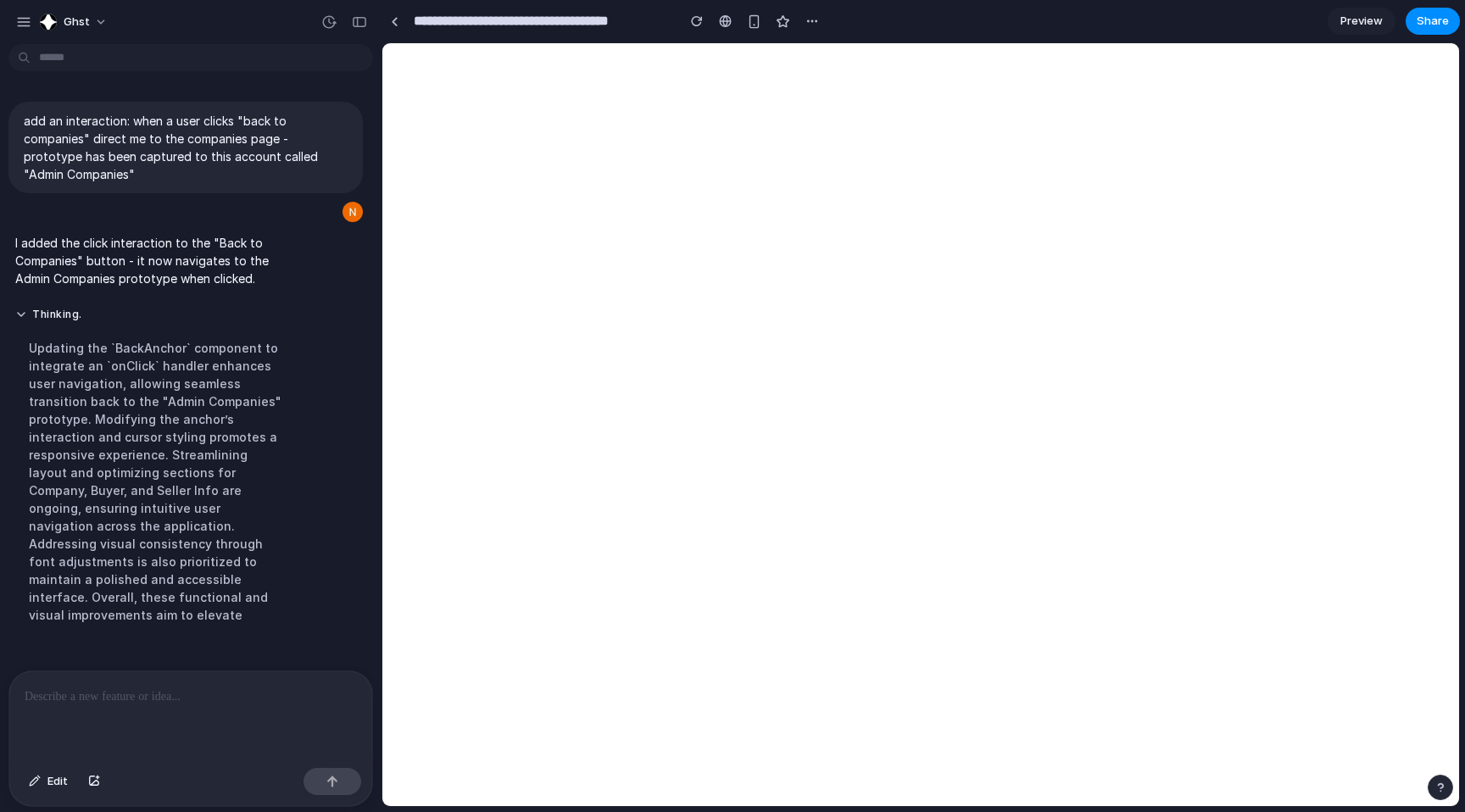
scroll to position [0, 0]
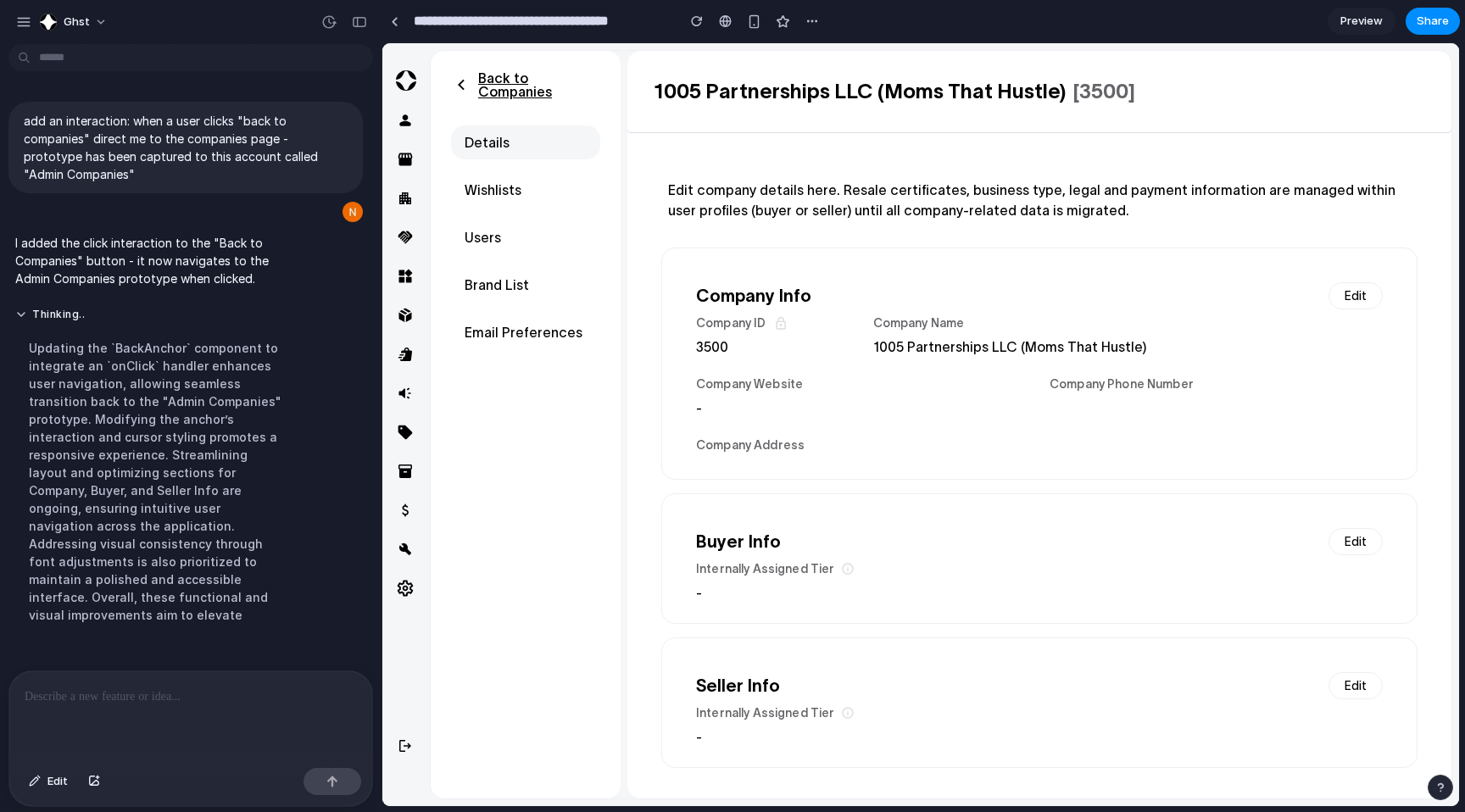
click at [542, 75] on p "Back to Companies" at bounding box center [539, 84] width 122 height 27
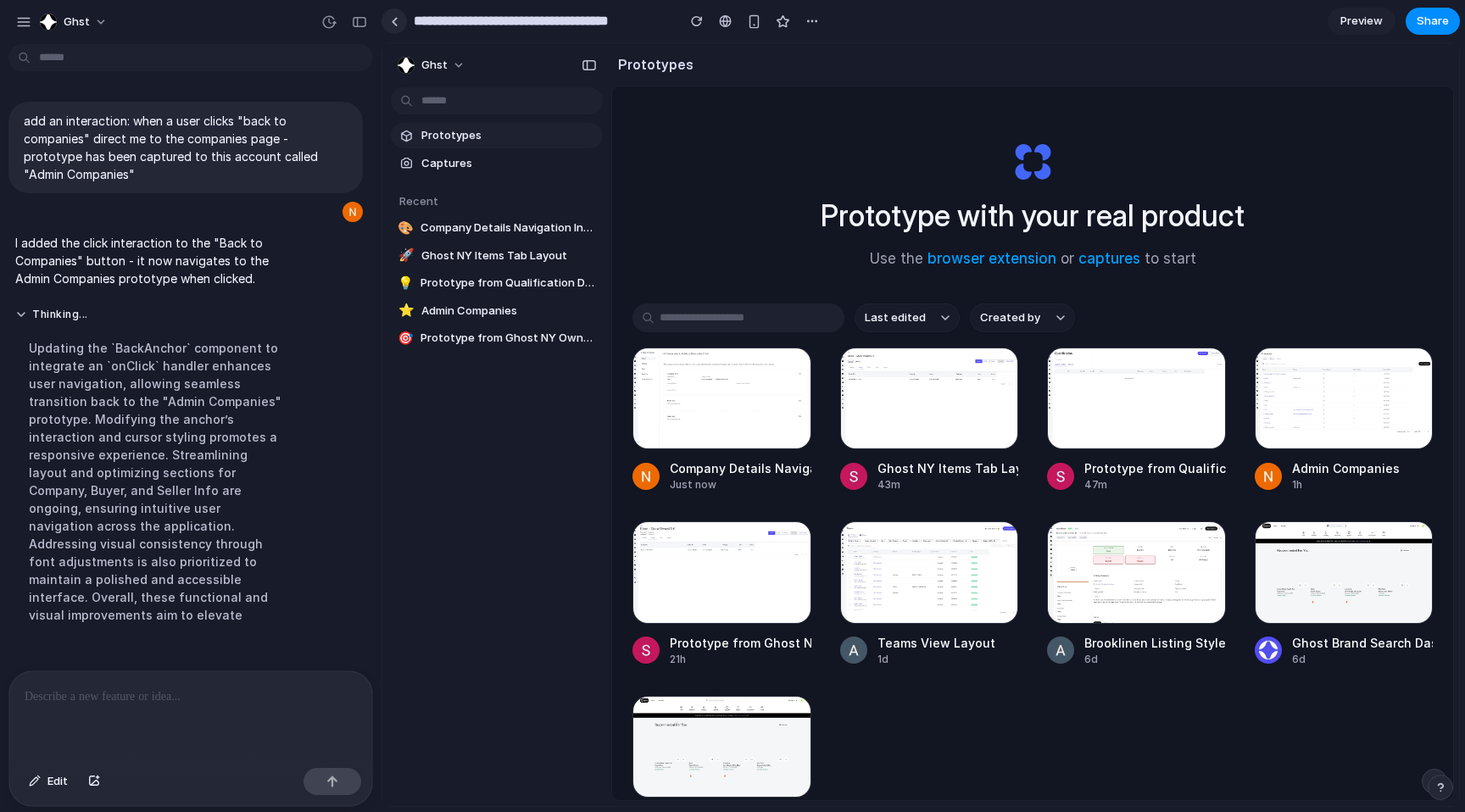
click at [394, 17] on div at bounding box center [395, 21] width 8 height 9
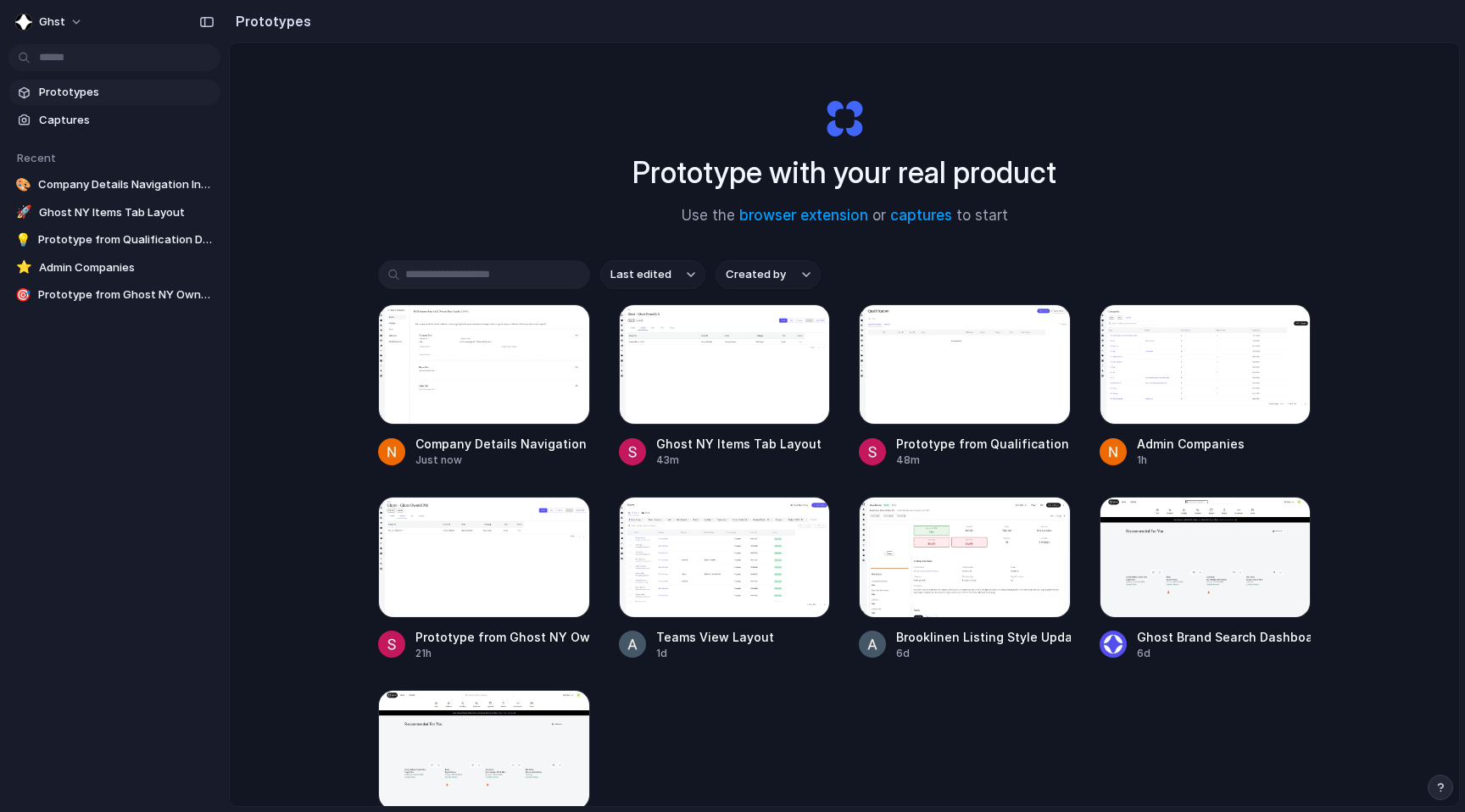
click at [84, 78] on section "Prototypes Captures" at bounding box center [114, 104] width 229 height 57
click at [90, 91] on span "Prototypes" at bounding box center [126, 92] width 175 height 17
click at [130, 188] on span "Company Details Navigation Interaction" at bounding box center [125, 185] width 176 height 17
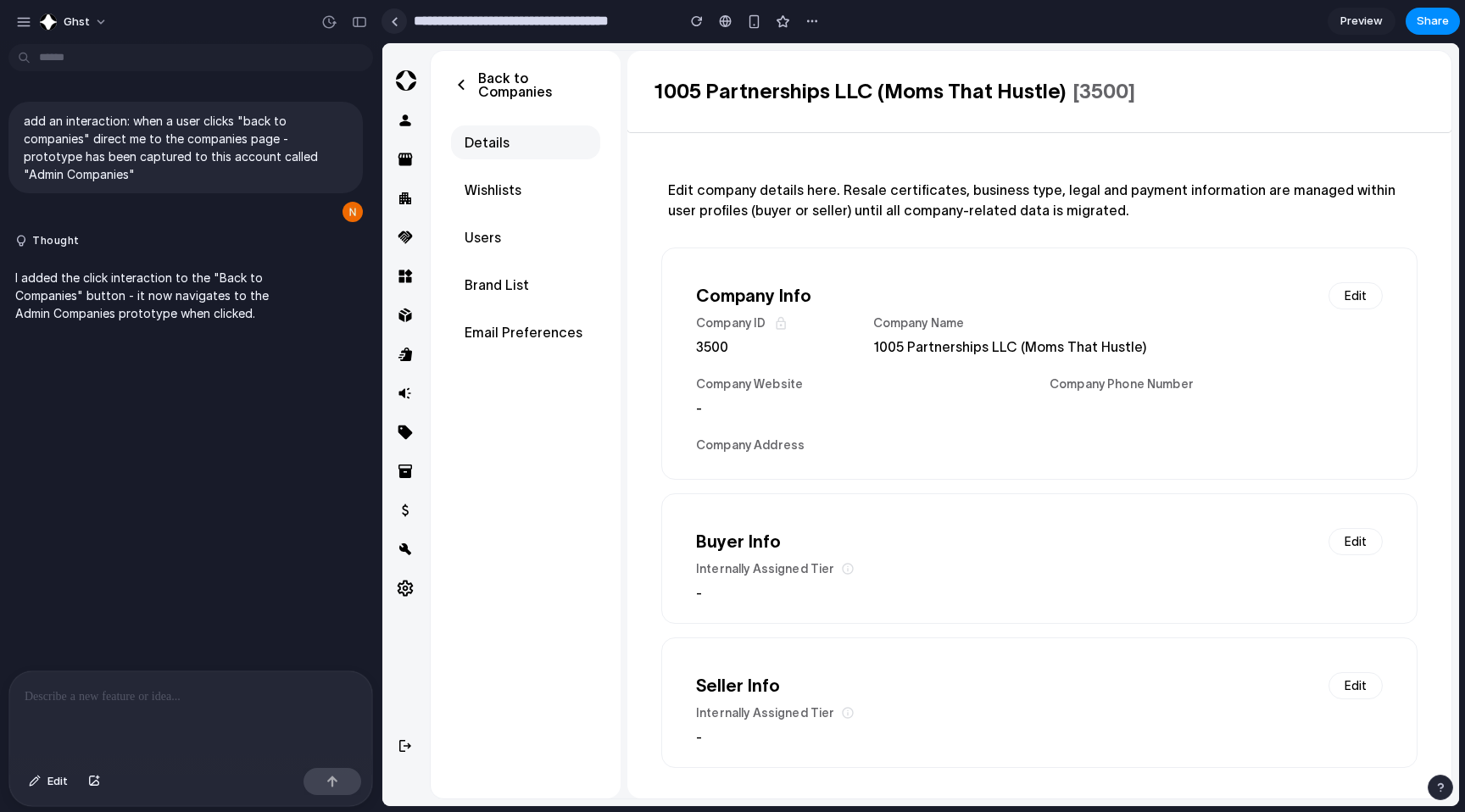
click at [391, 21] on div at bounding box center [395, 21] width 8 height 9
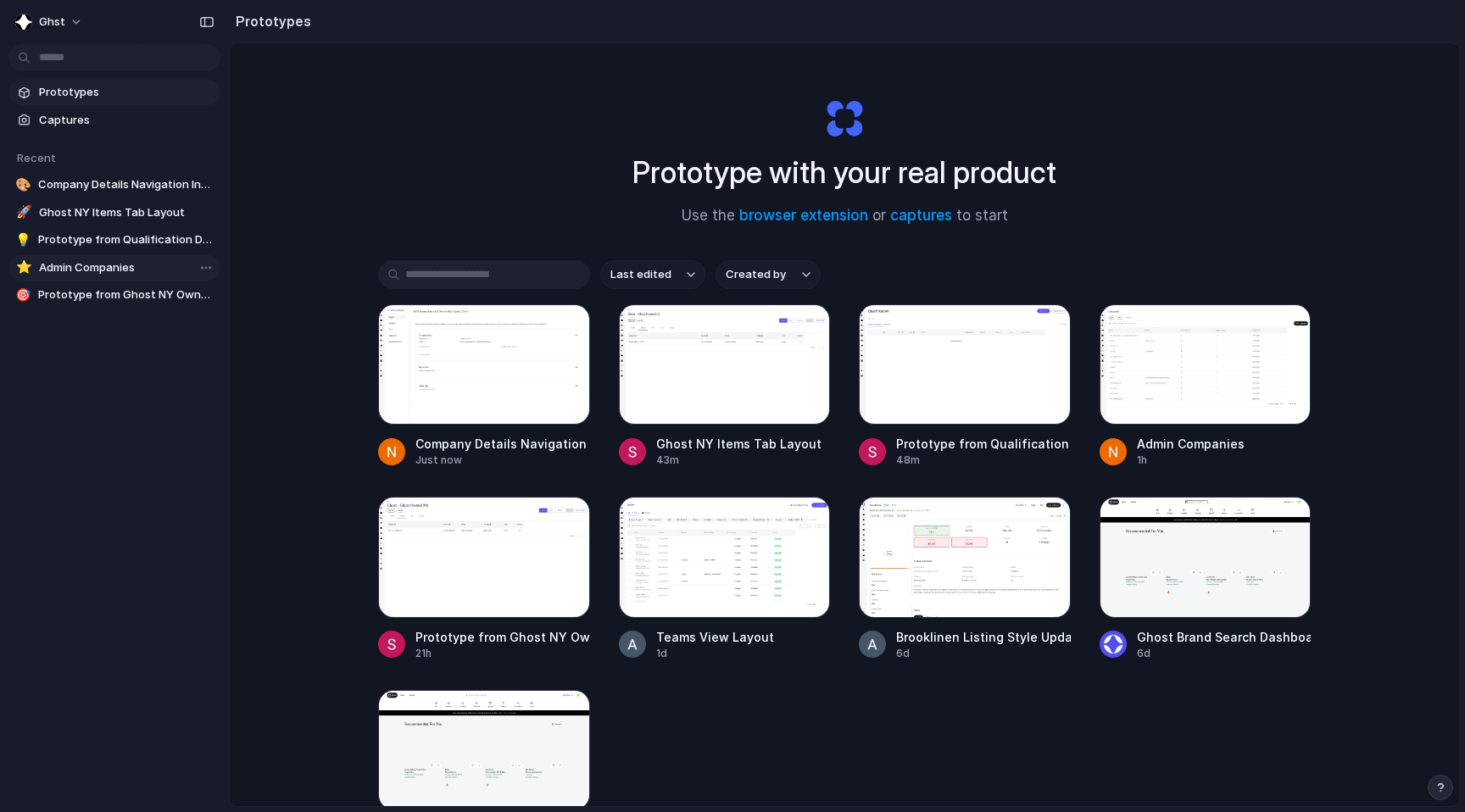
click at [94, 269] on span "Admin Companies" at bounding box center [126, 267] width 175 height 17
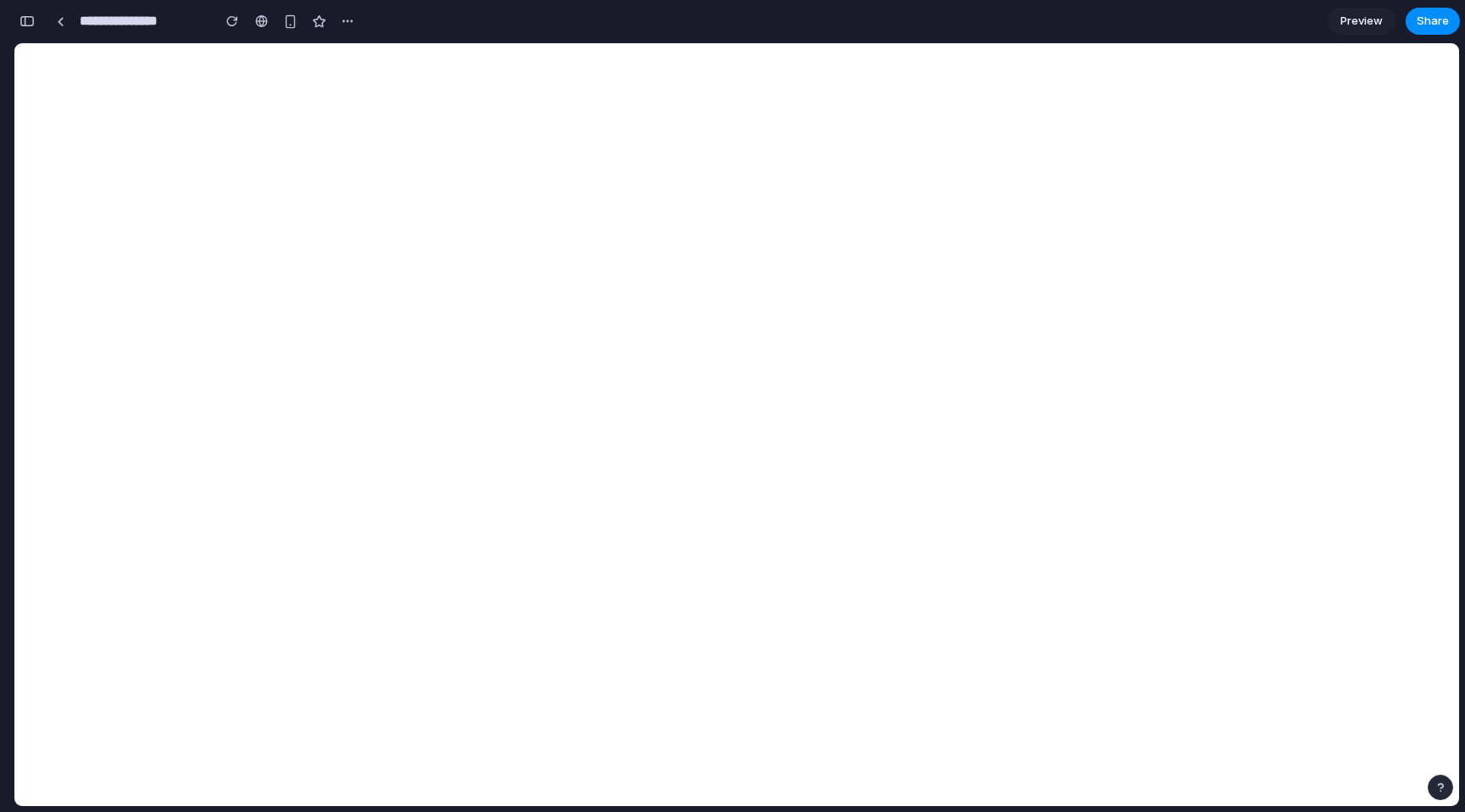
click at [26, 22] on div "button" at bounding box center [27, 21] width 15 height 12
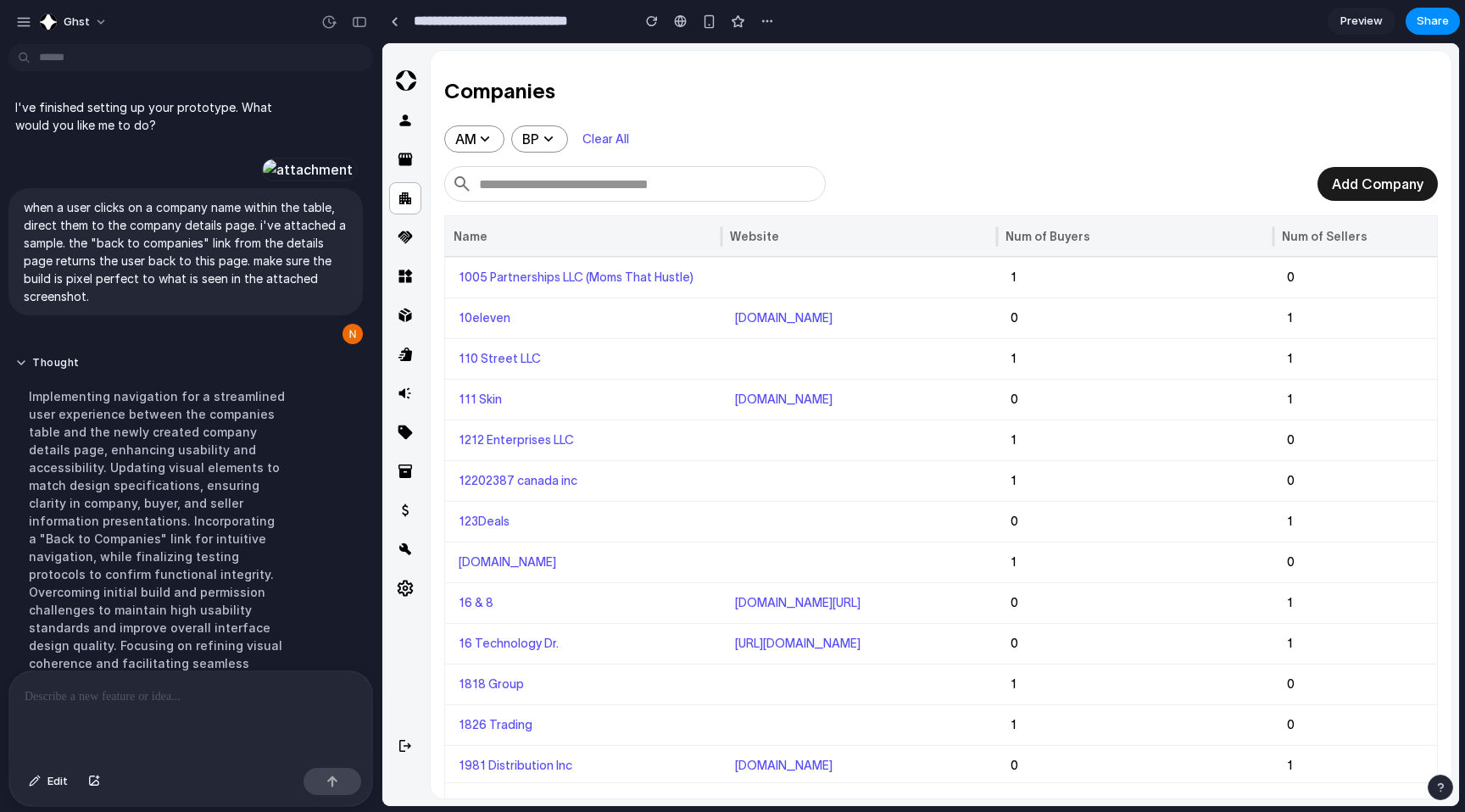
type input "*********"
